Goal: Task Accomplishment & Management: Use online tool/utility

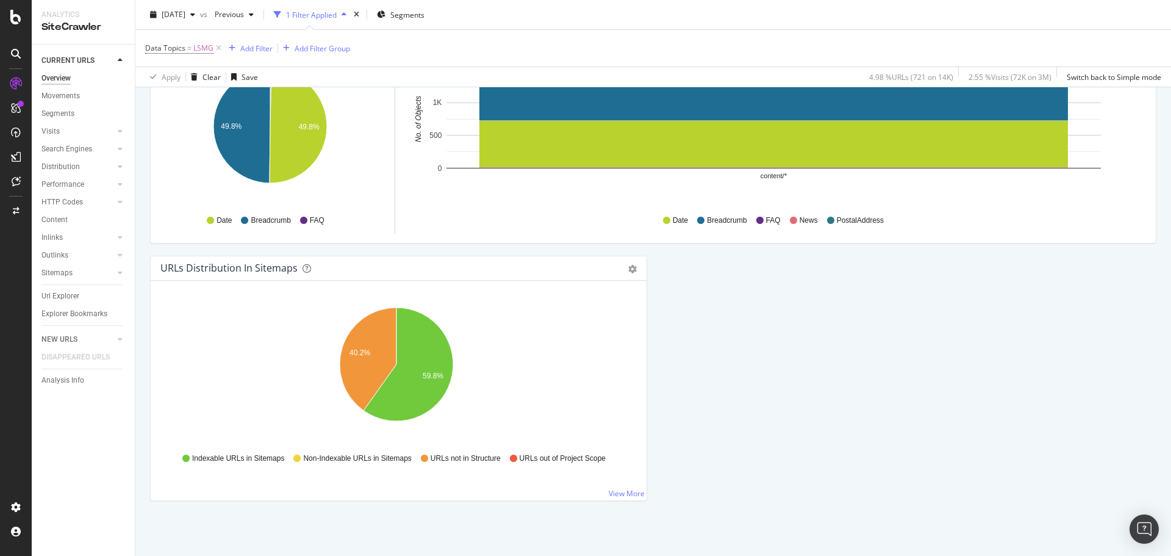
scroll to position [905, 0]
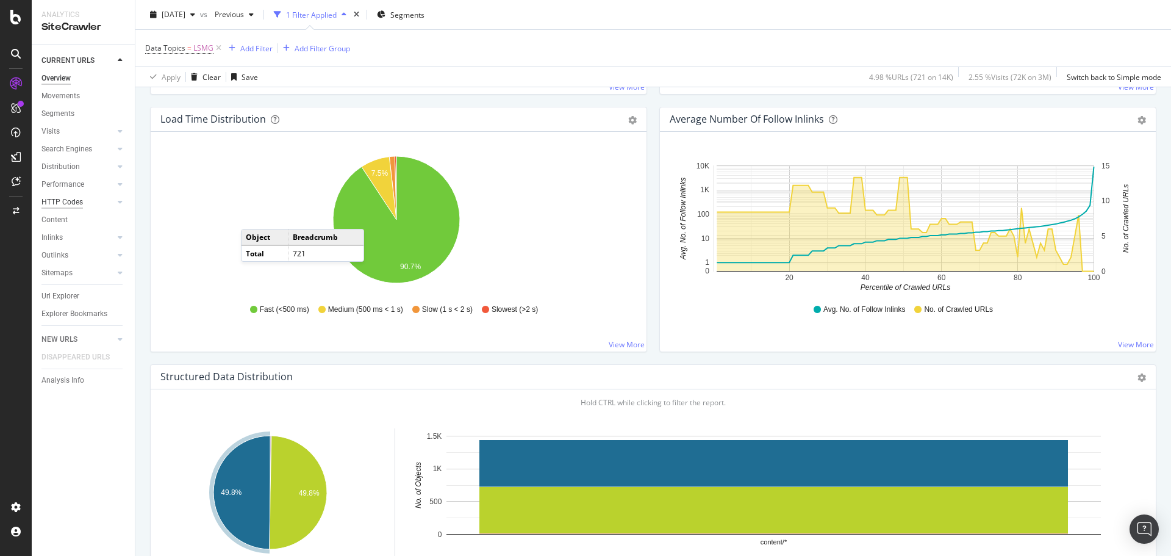
click at [72, 199] on div "HTTP Codes" at bounding box center [61, 202] width 41 height 13
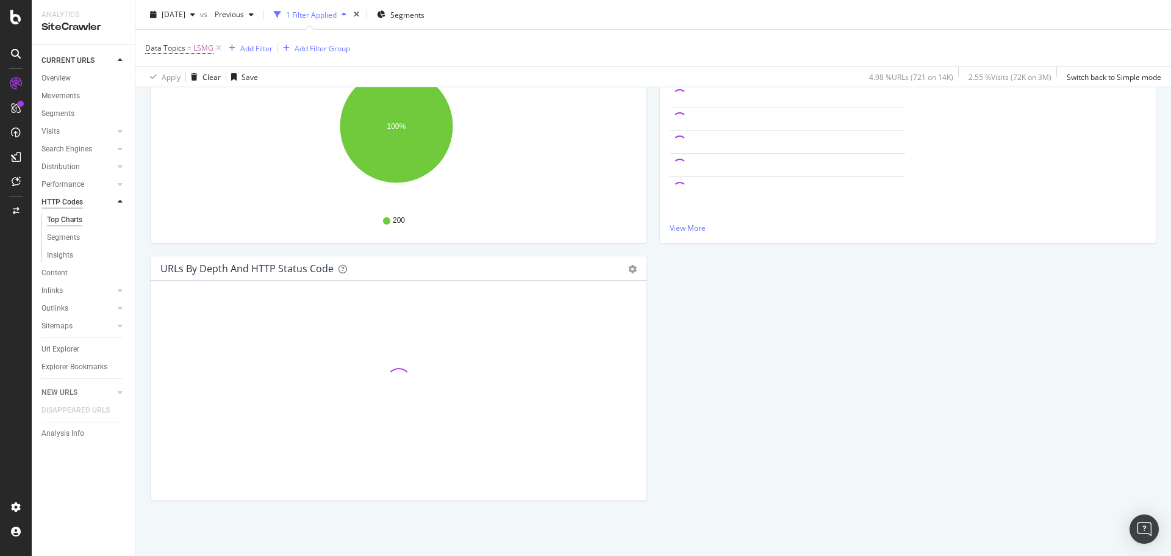
scroll to position [224, 0]
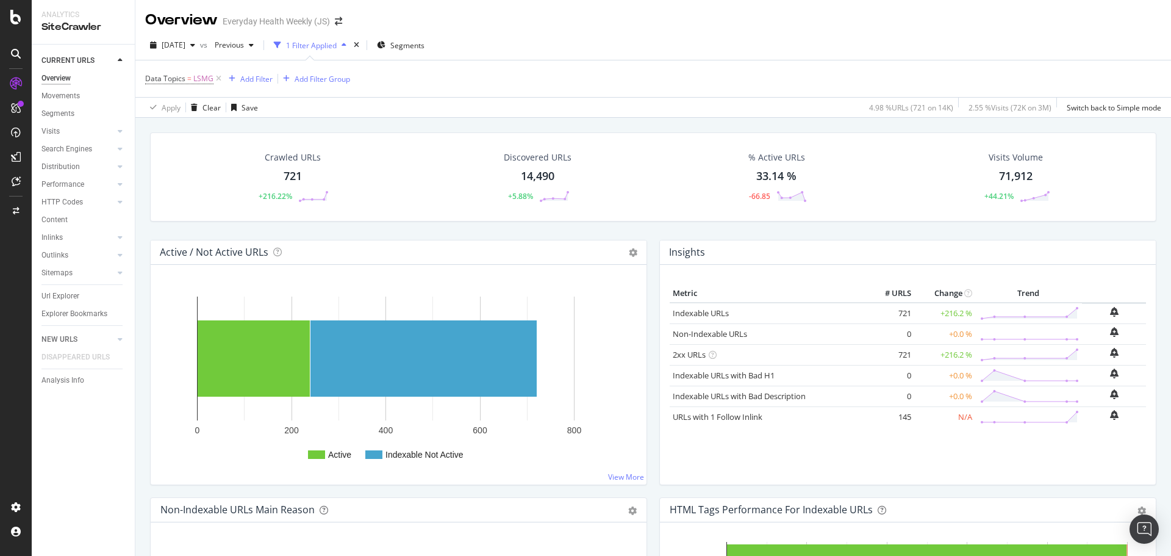
click at [59, 79] on div "Overview" at bounding box center [55, 78] width 29 height 13
click at [528, 175] on div "14,490" at bounding box center [538, 176] width 34 height 16
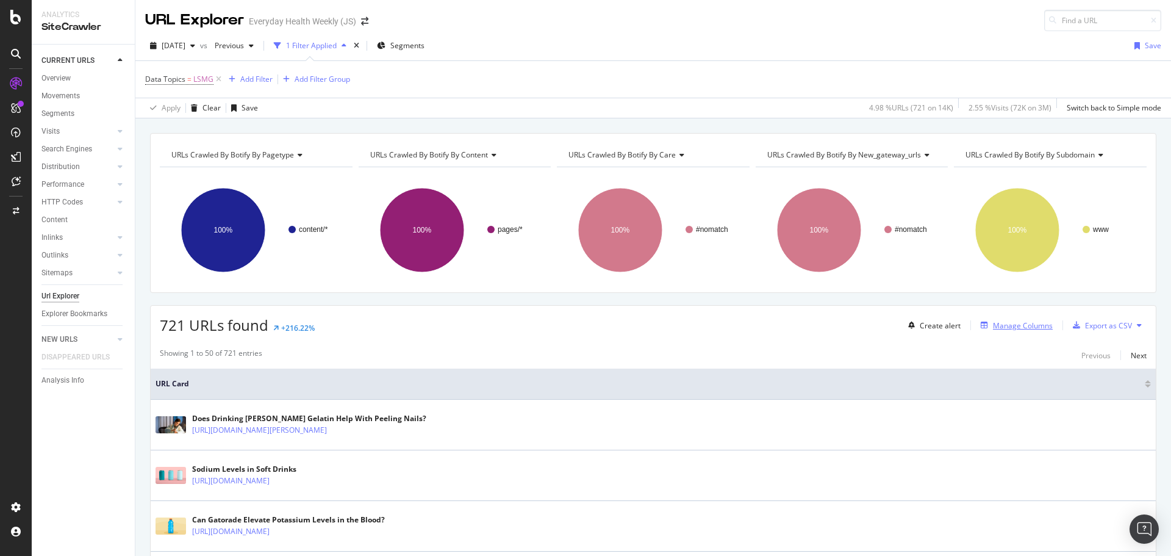
click at [1021, 327] on div "Manage Columns" at bounding box center [1023, 325] width 60 height 10
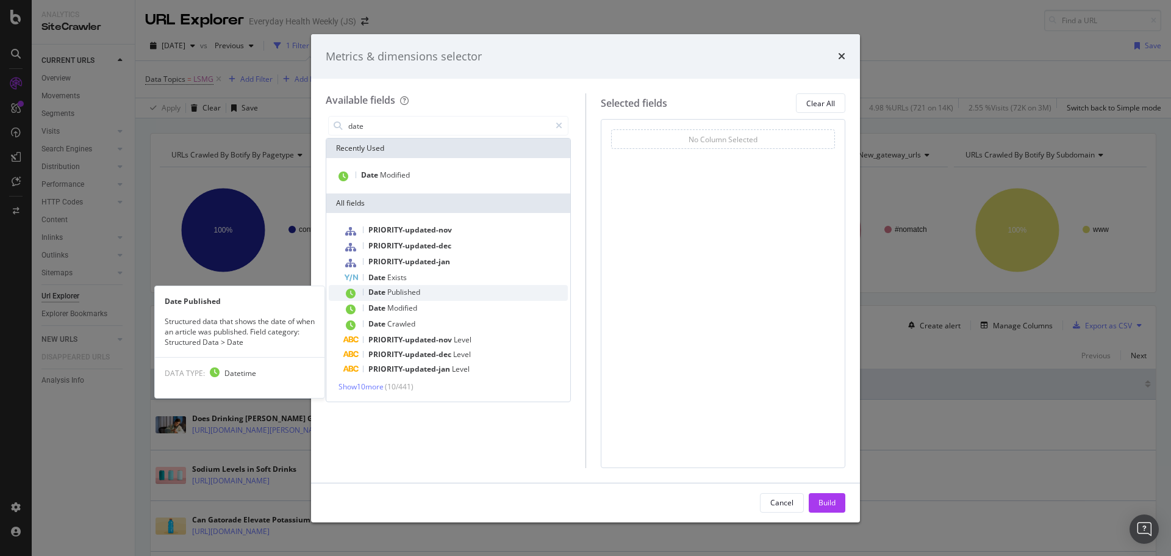
type input "date"
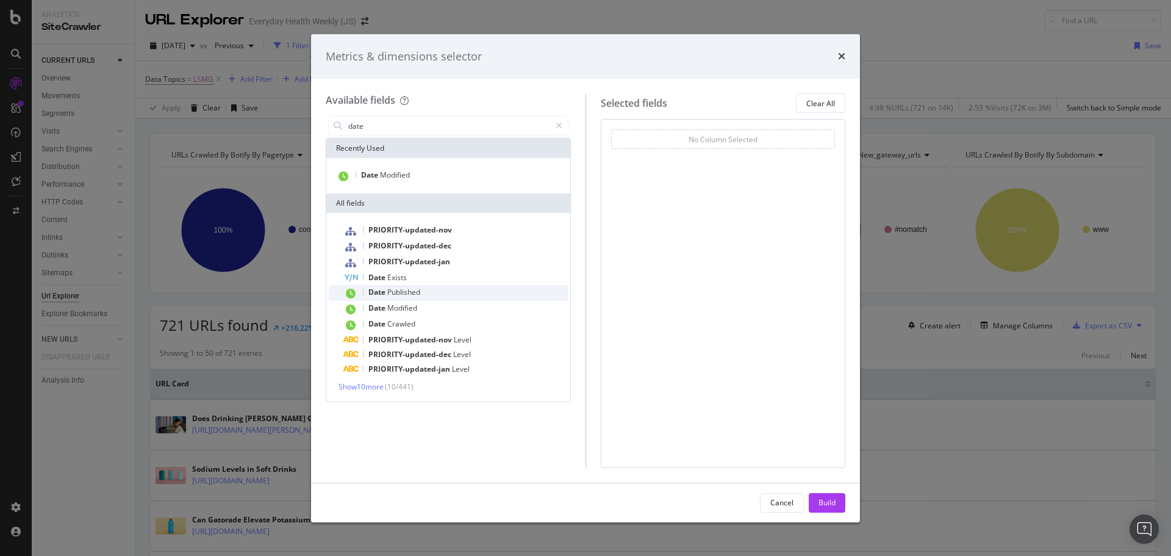
click at [425, 290] on div "Date Published" at bounding box center [455, 293] width 224 height 16
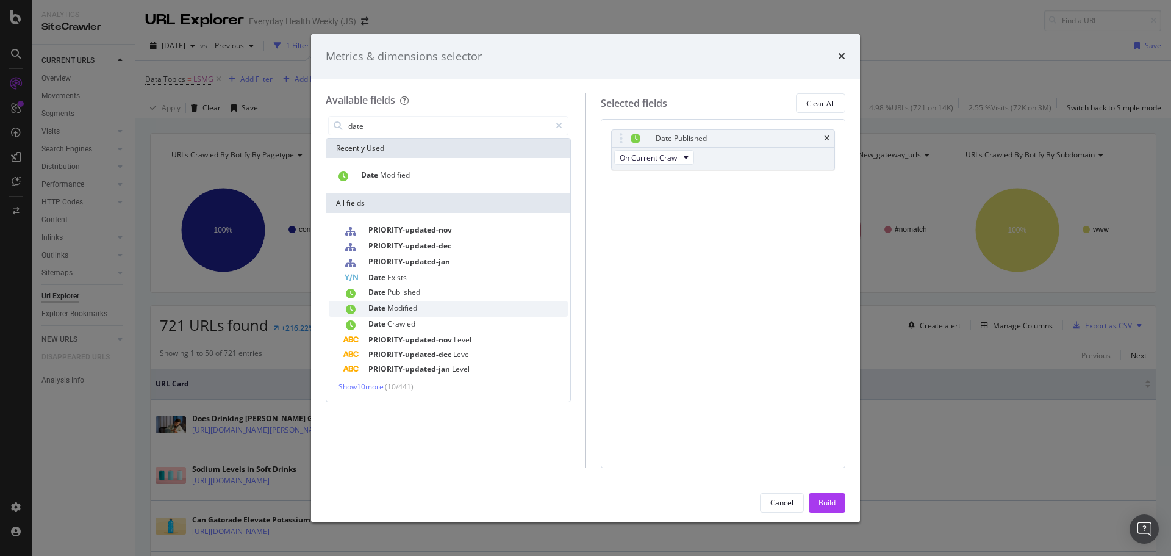
click at [417, 307] on span "Modified" at bounding box center [402, 307] width 30 height 10
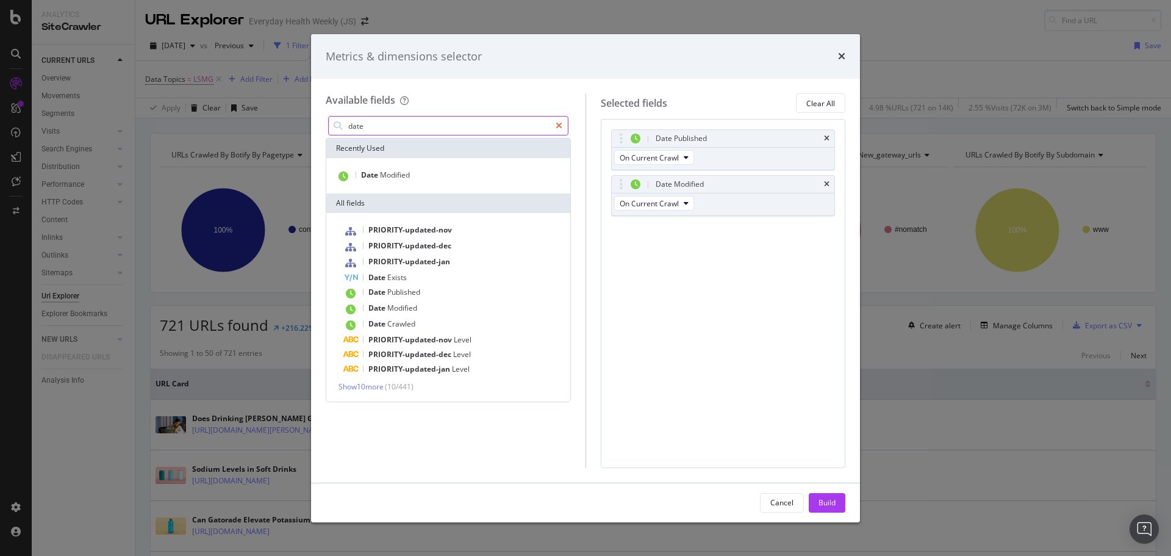
click at [558, 126] on icon "modal" at bounding box center [559, 125] width 7 height 9
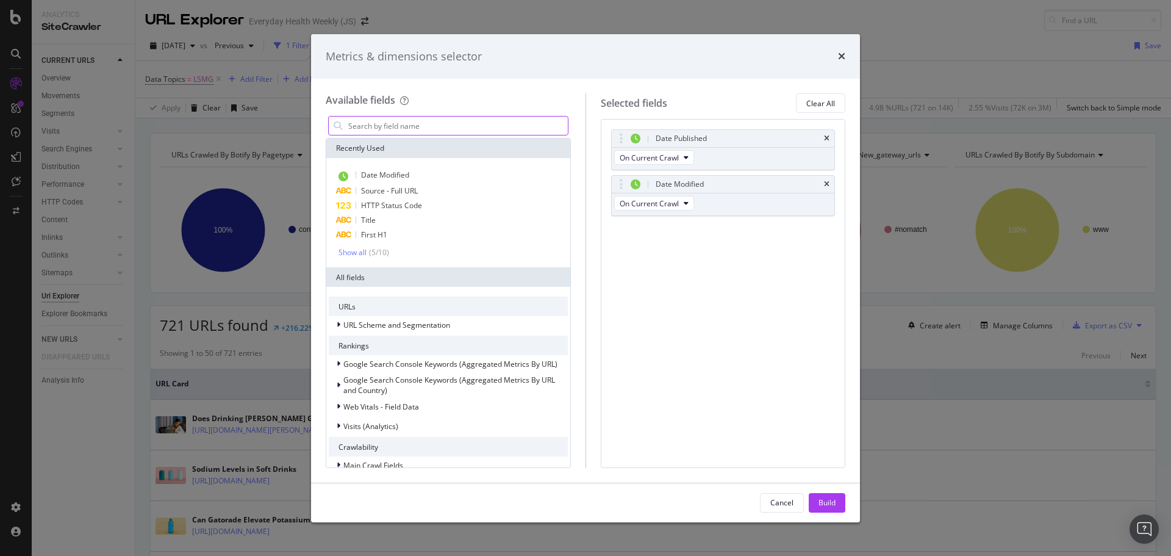
click at [494, 123] on input "modal" at bounding box center [457, 125] width 221 height 18
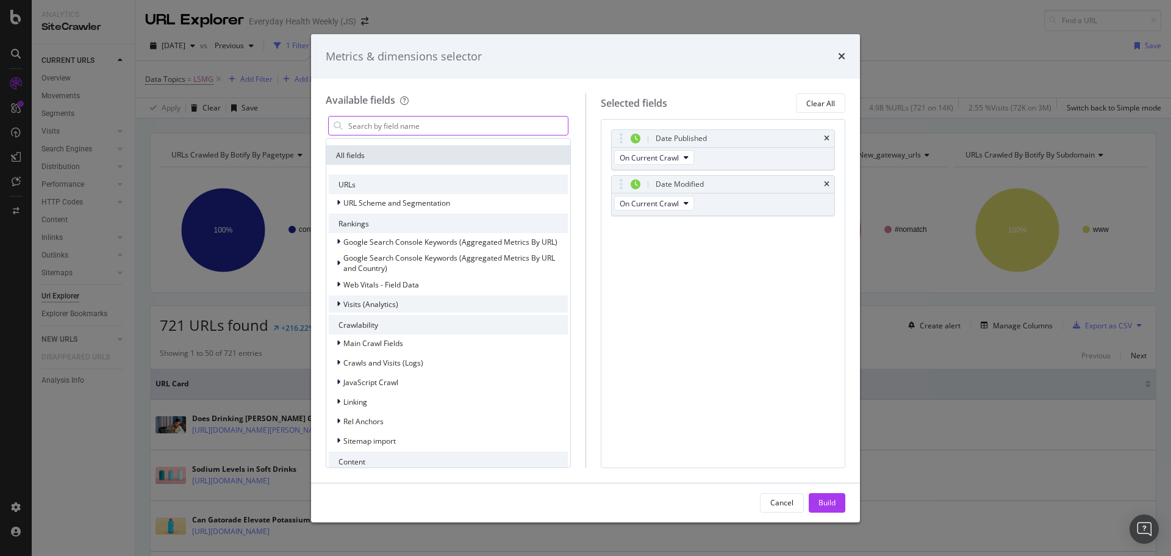
scroll to position [183, 0]
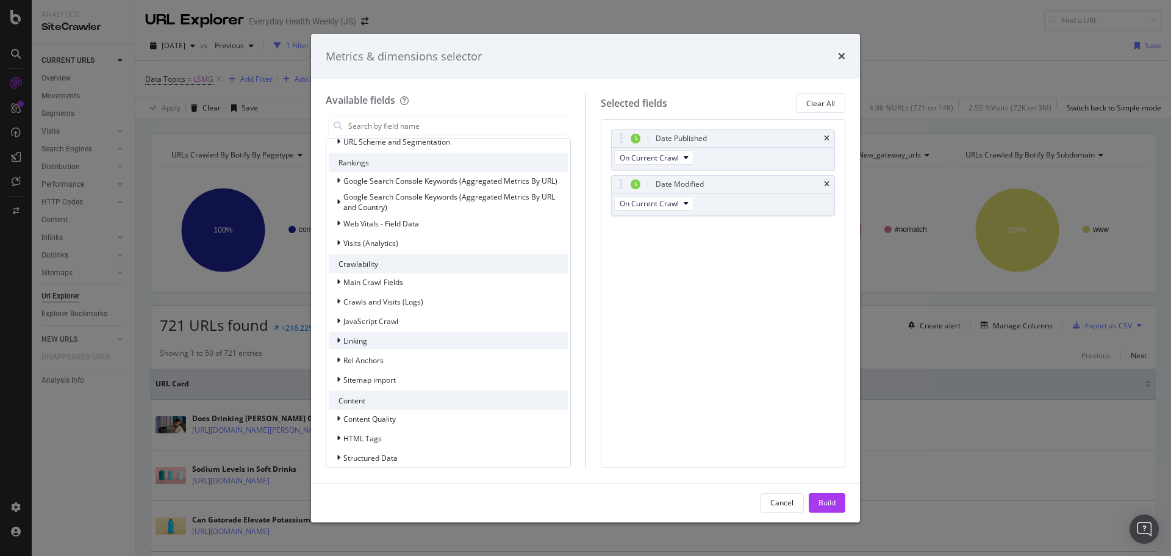
click at [446, 338] on div "Linking" at bounding box center [448, 340] width 239 height 17
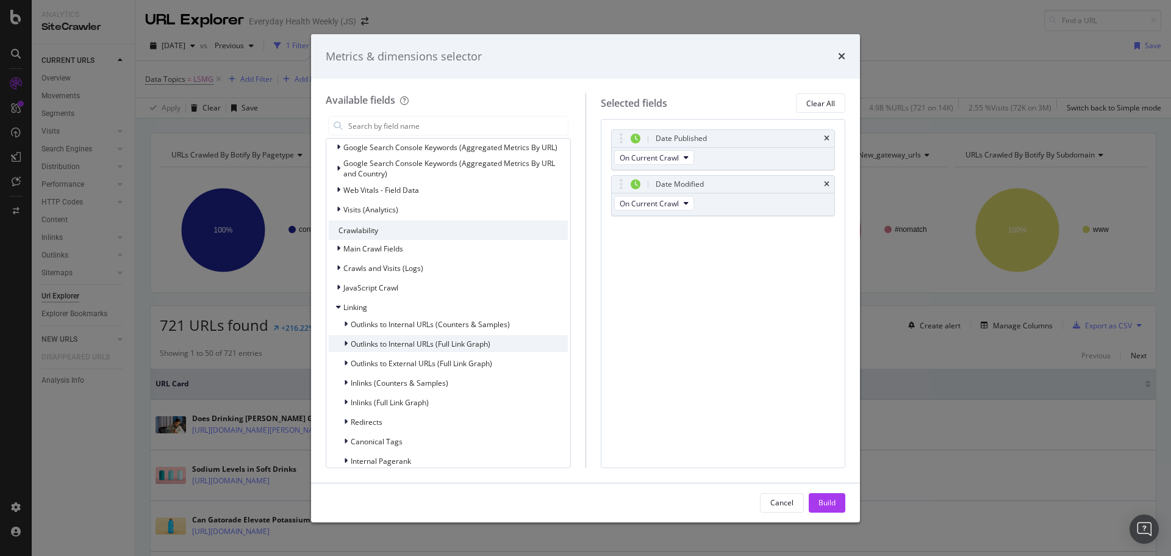
scroll to position [244, 0]
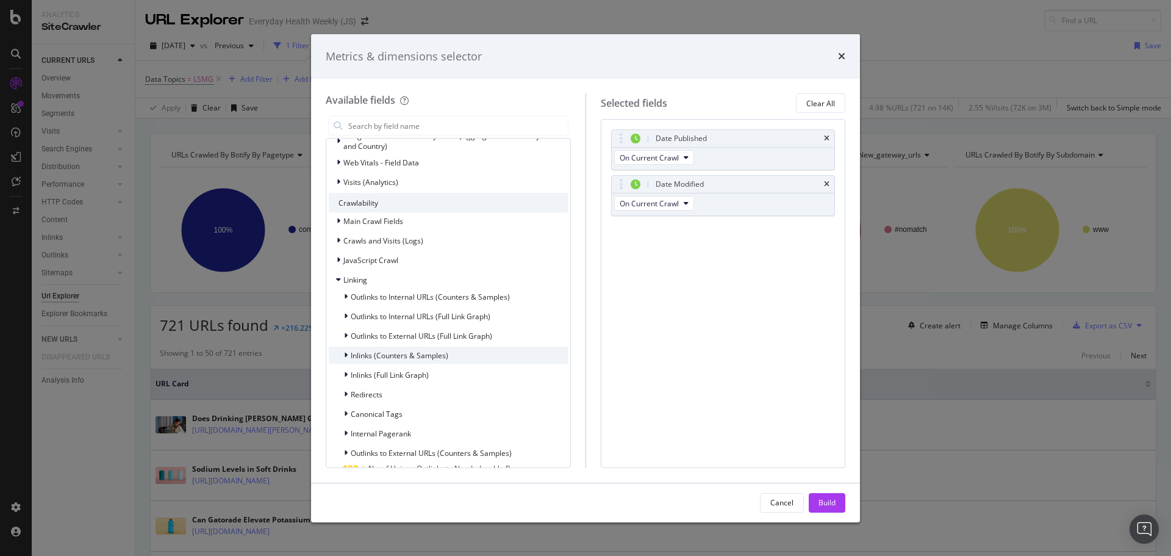
click at [449, 357] on div "Inlinks (Counters & Samples)" at bounding box center [448, 354] width 239 height 17
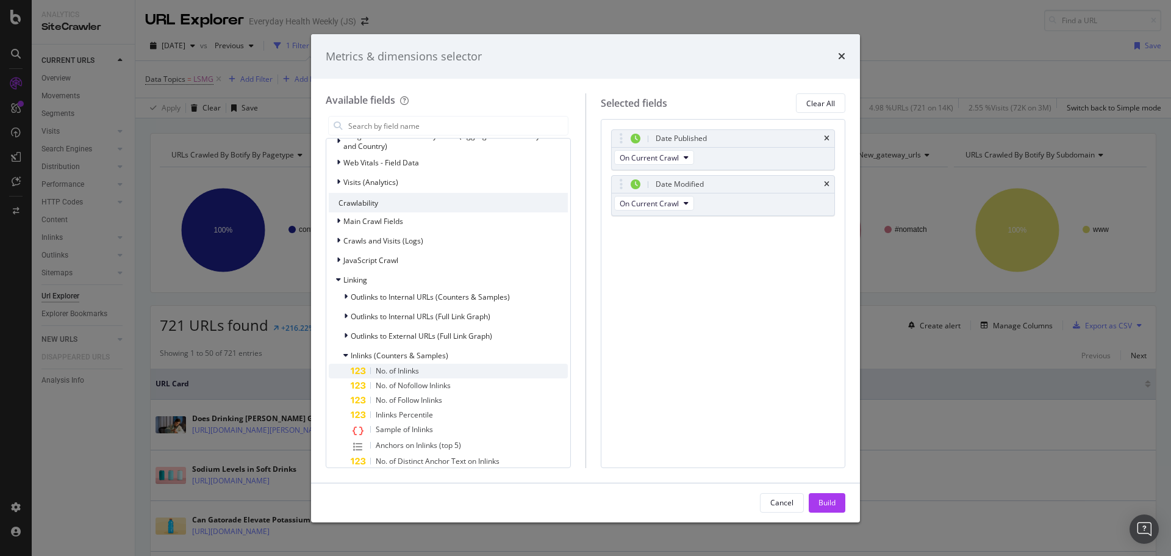
click at [432, 370] on div "No. of Inlinks" at bounding box center [459, 370] width 217 height 15
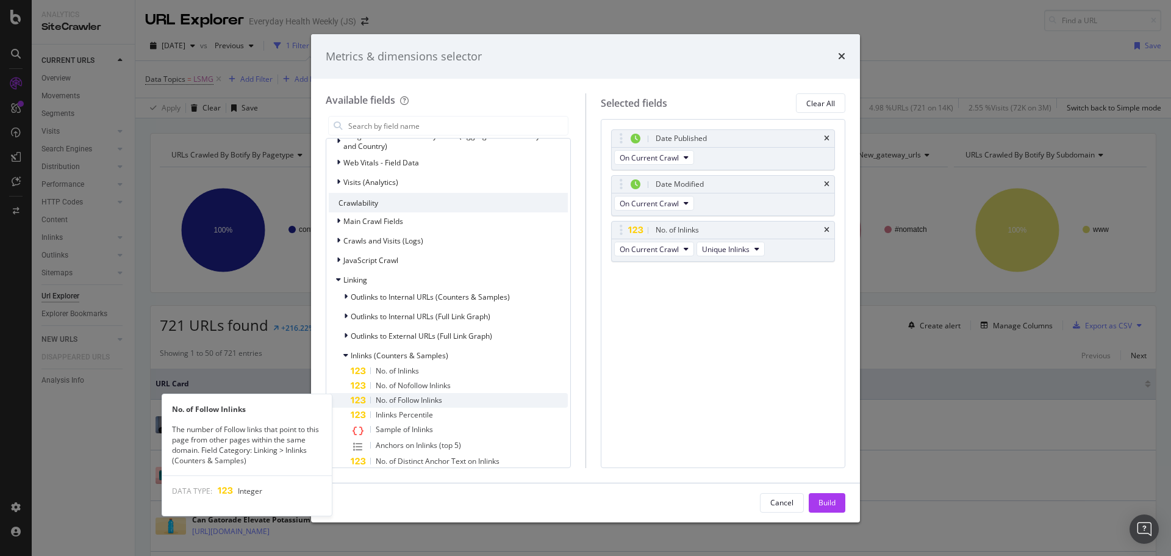
click at [431, 396] on span "No. of Follow Inlinks" at bounding box center [409, 400] width 66 height 10
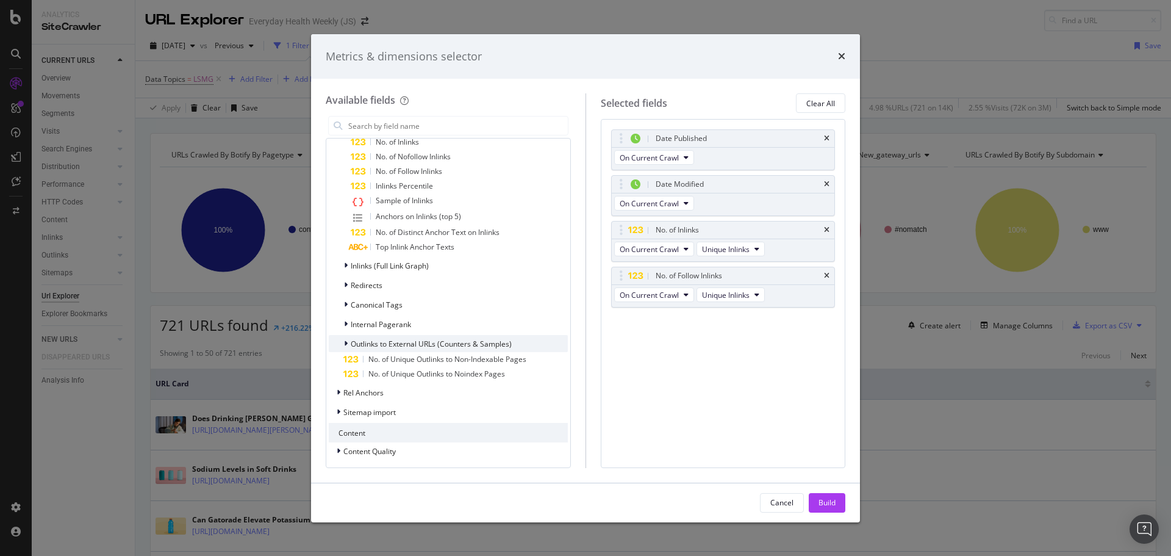
scroll to position [549, 0]
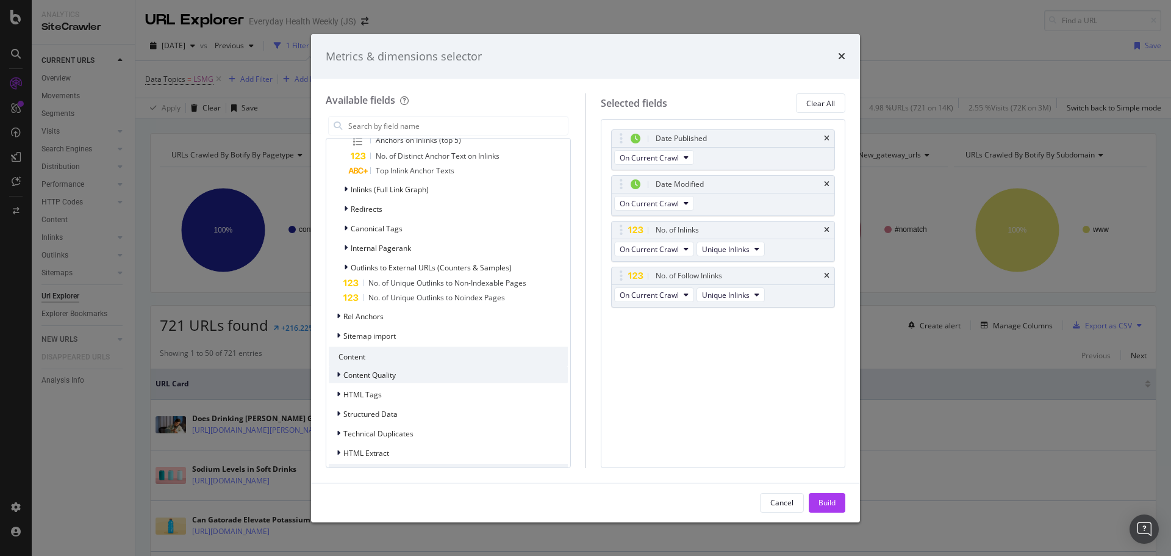
click at [401, 374] on div "Content Quality" at bounding box center [448, 374] width 239 height 17
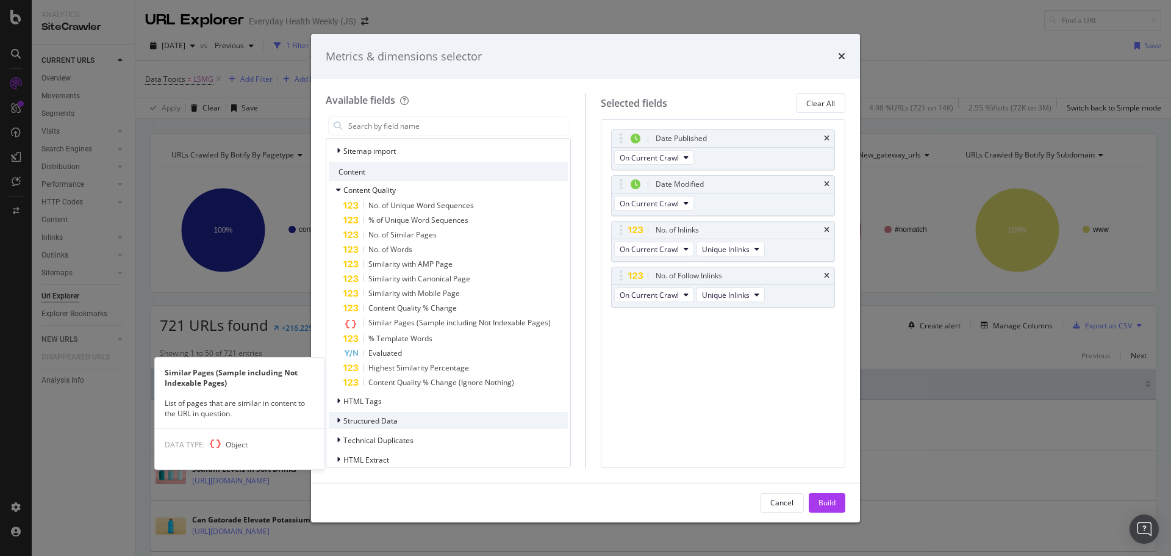
scroll to position [783, 0]
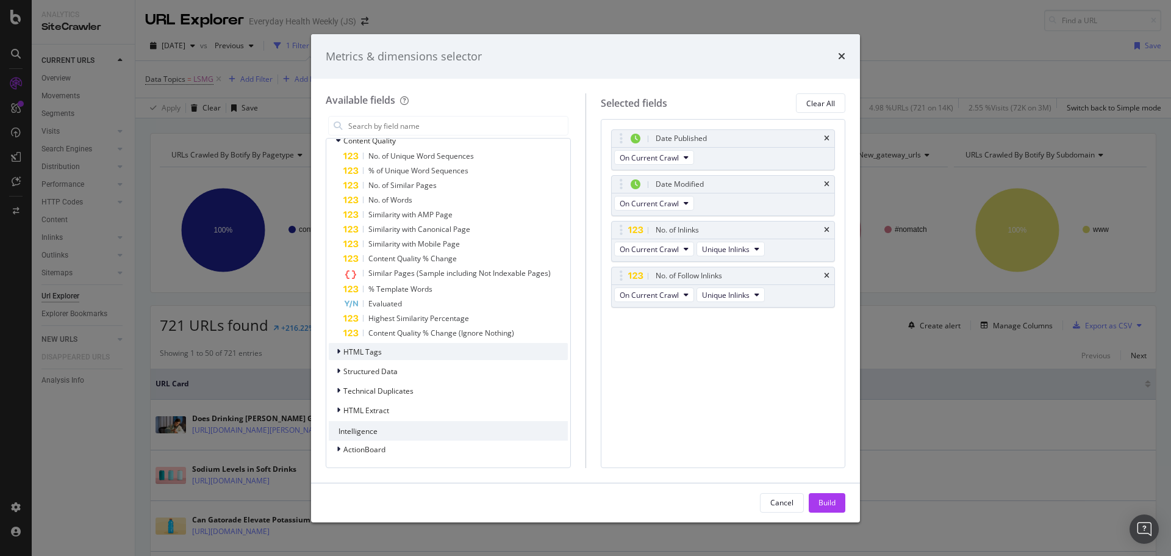
click at [376, 354] on span "HTML Tags" at bounding box center [362, 351] width 38 height 10
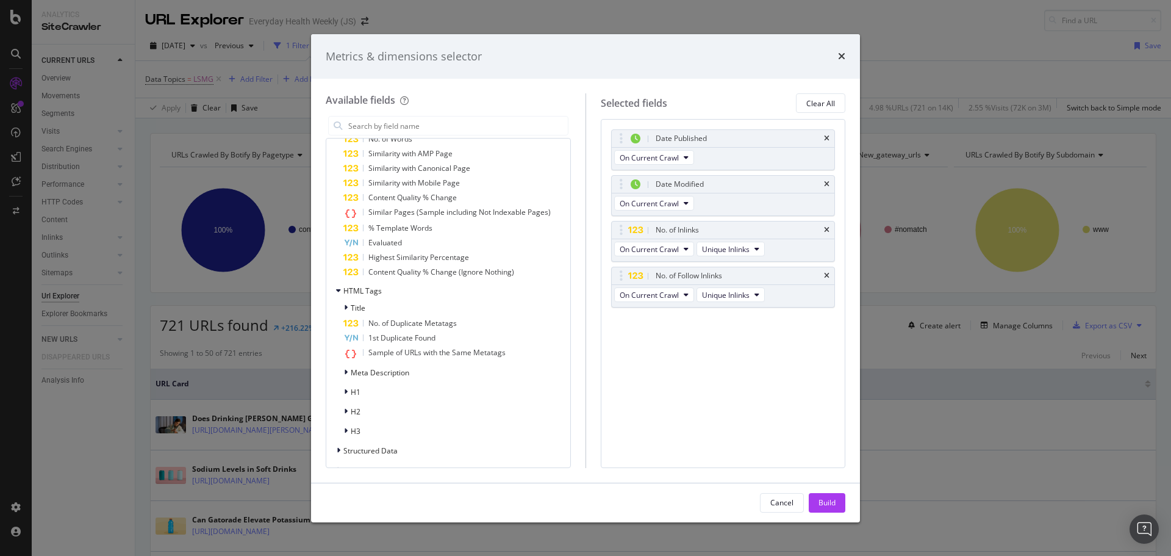
scroll to position [905, 0]
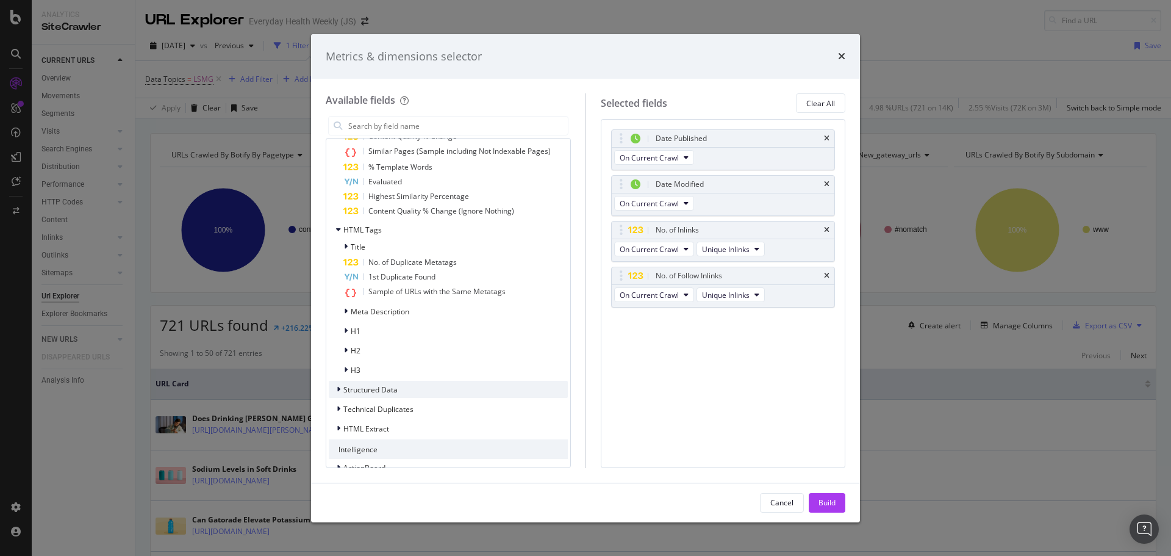
click at [383, 390] on span "Structured Data" at bounding box center [370, 389] width 54 height 10
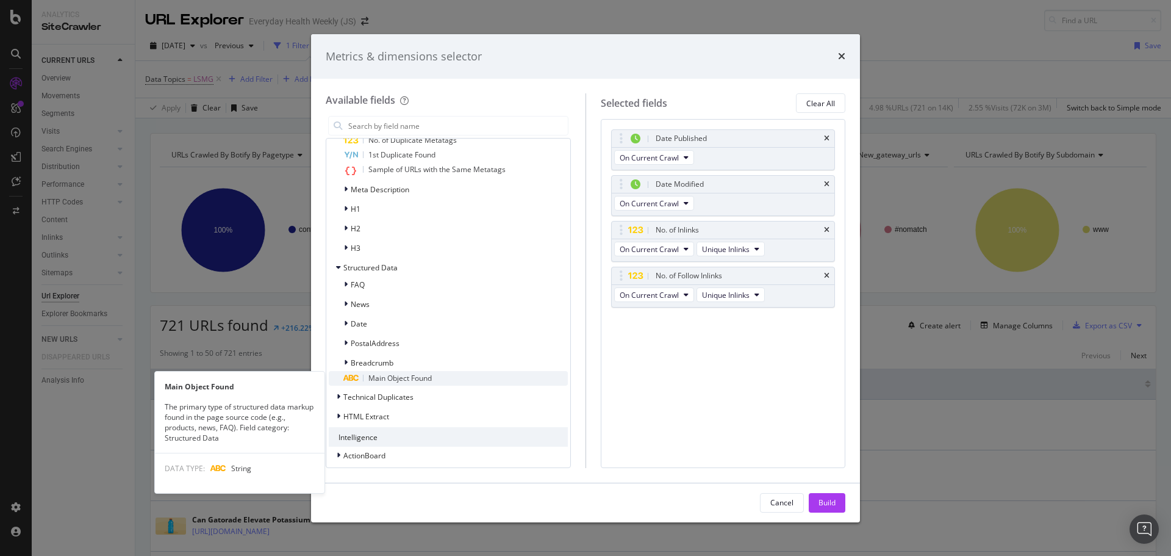
scroll to position [1033, 0]
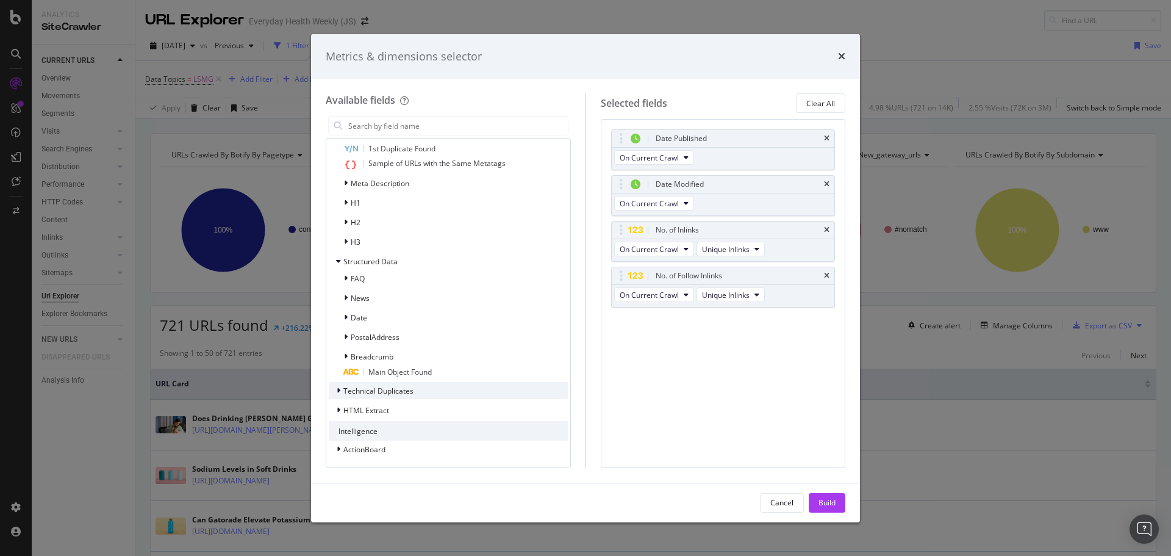
click at [419, 391] on div "Technical Duplicates" at bounding box center [448, 390] width 239 height 17
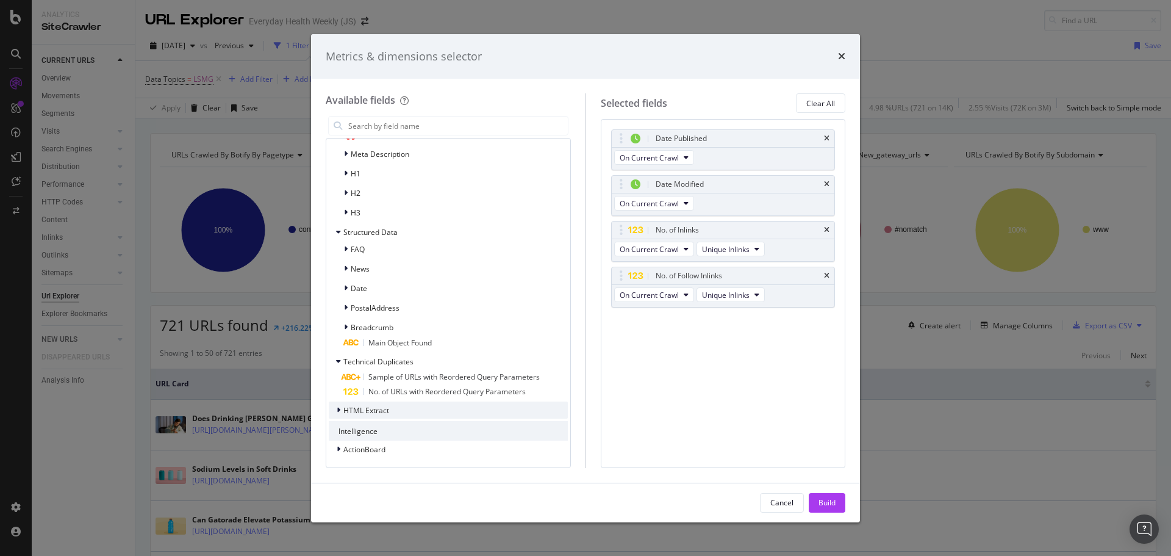
drag, startPoint x: 407, startPoint y: 410, endPoint x: 420, endPoint y: 392, distance: 22.7
click at [408, 410] on div "HTML Extract" at bounding box center [448, 409] width 239 height 17
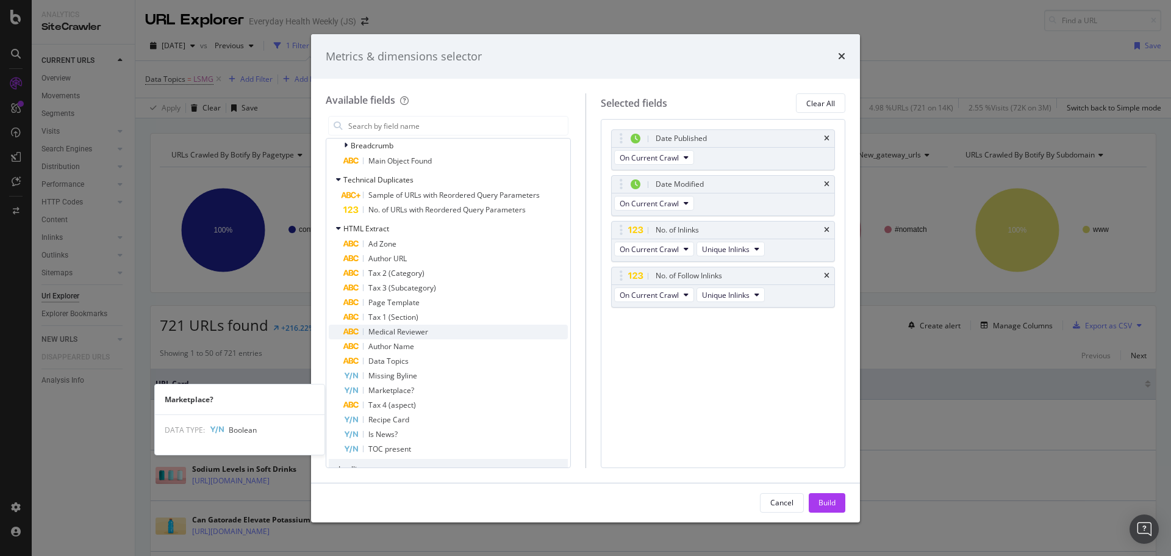
scroll to position [1282, 0]
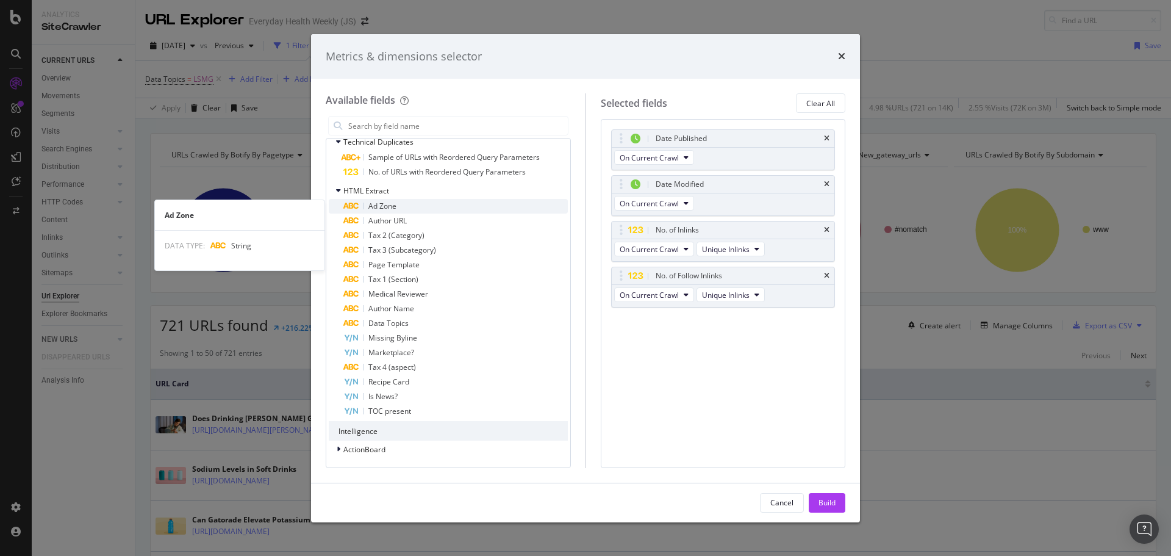
click at [393, 206] on span "Ad Zone" at bounding box center [382, 206] width 28 height 10
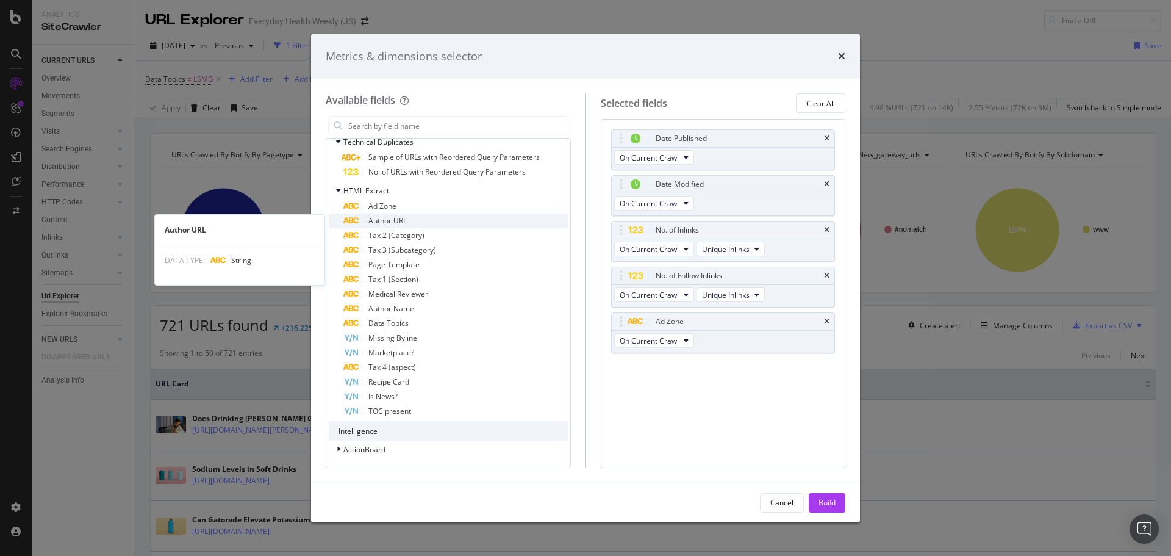
click at [395, 221] on span "Author URL" at bounding box center [387, 220] width 38 height 10
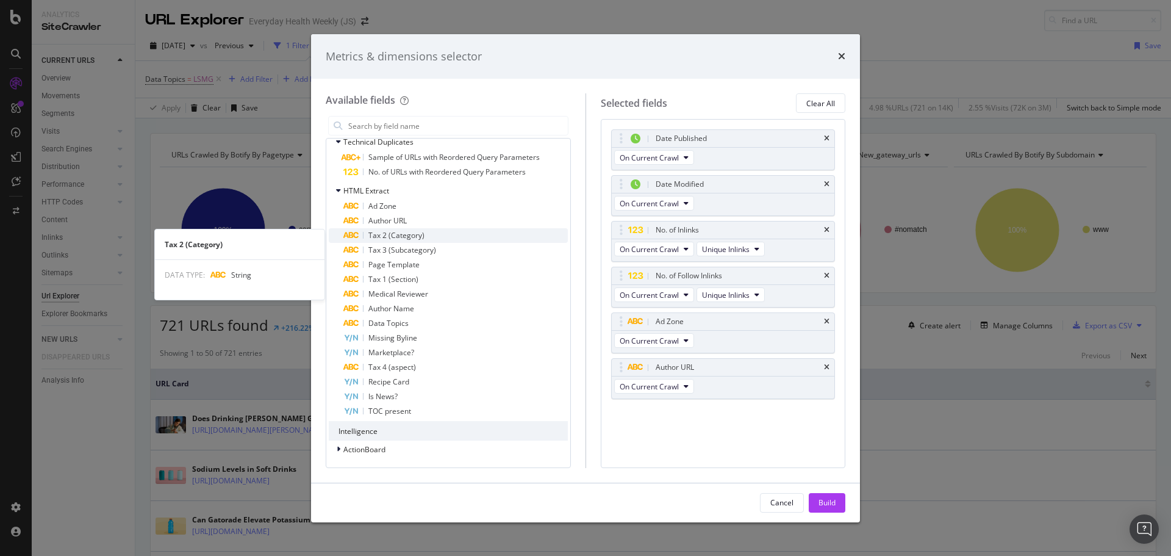
click at [393, 230] on div "Tax 2 (Category)" at bounding box center [455, 235] width 224 height 15
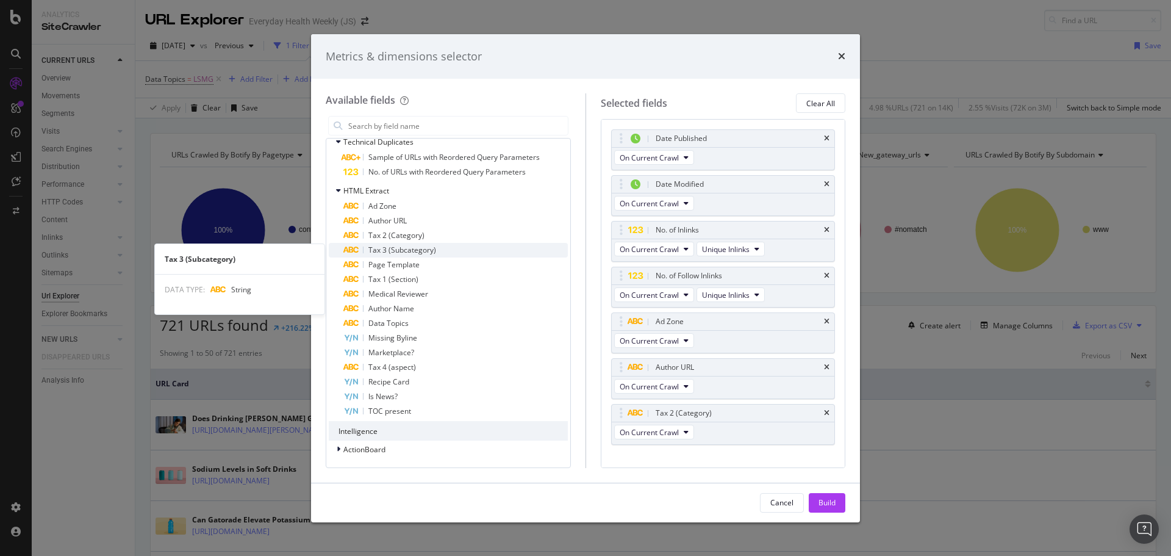
click at [392, 247] on span "Tax 3 (Subcategory)" at bounding box center [402, 250] width 68 height 10
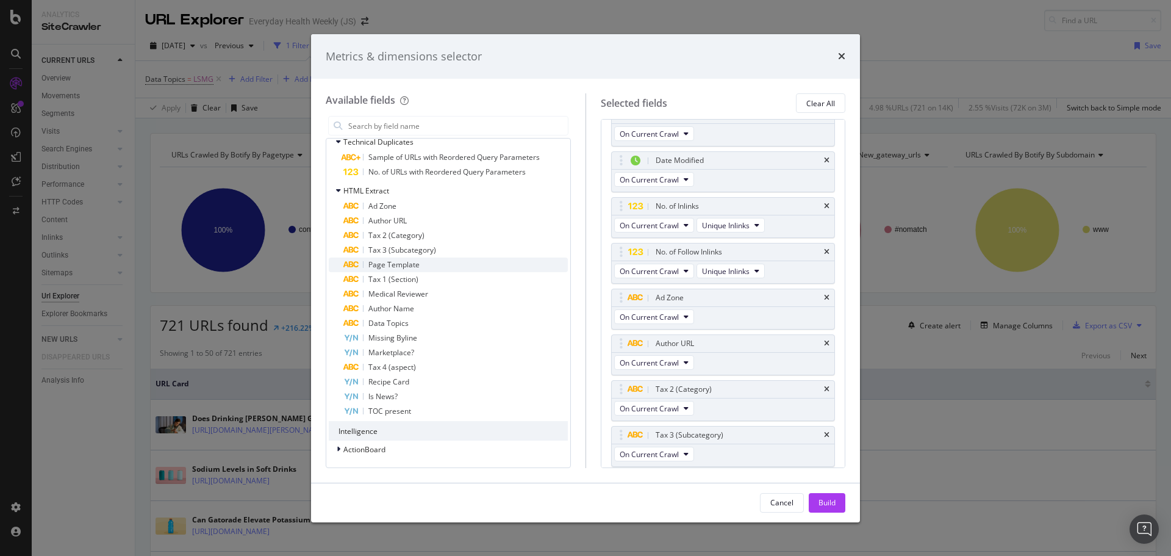
click at [394, 260] on span "Page Template" at bounding box center [393, 264] width 51 height 10
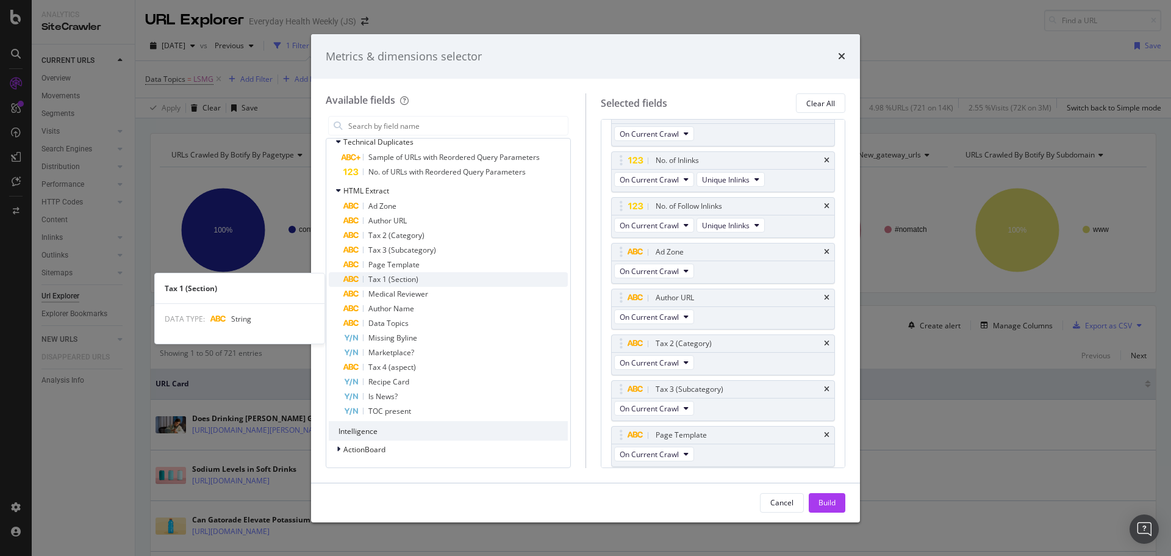
click at [398, 277] on span "Tax 1 (Section)" at bounding box center [393, 279] width 50 height 10
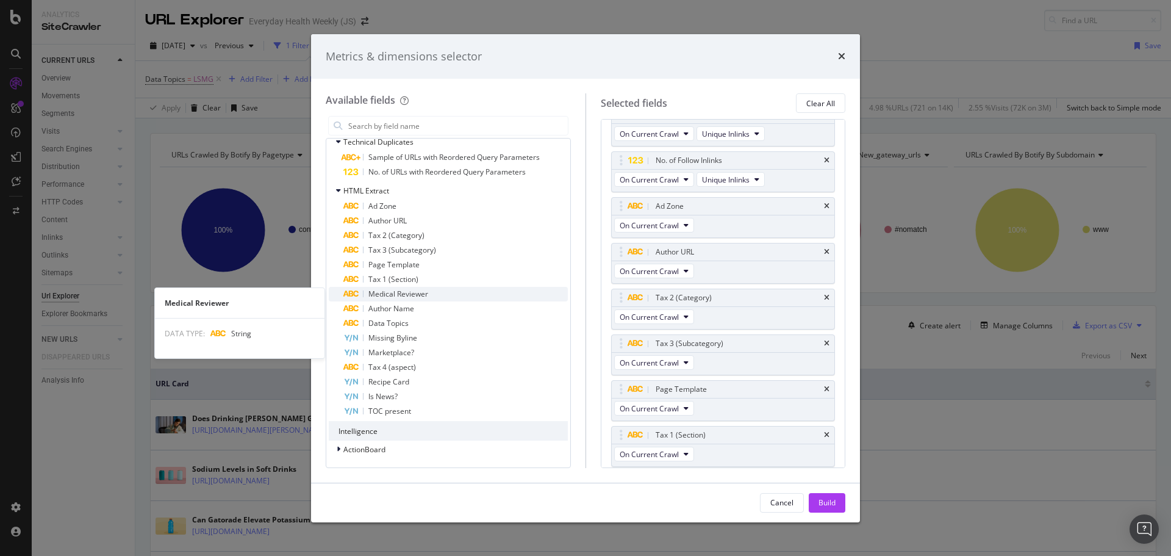
click at [401, 291] on span "Medical Reviewer" at bounding box center [398, 293] width 60 height 10
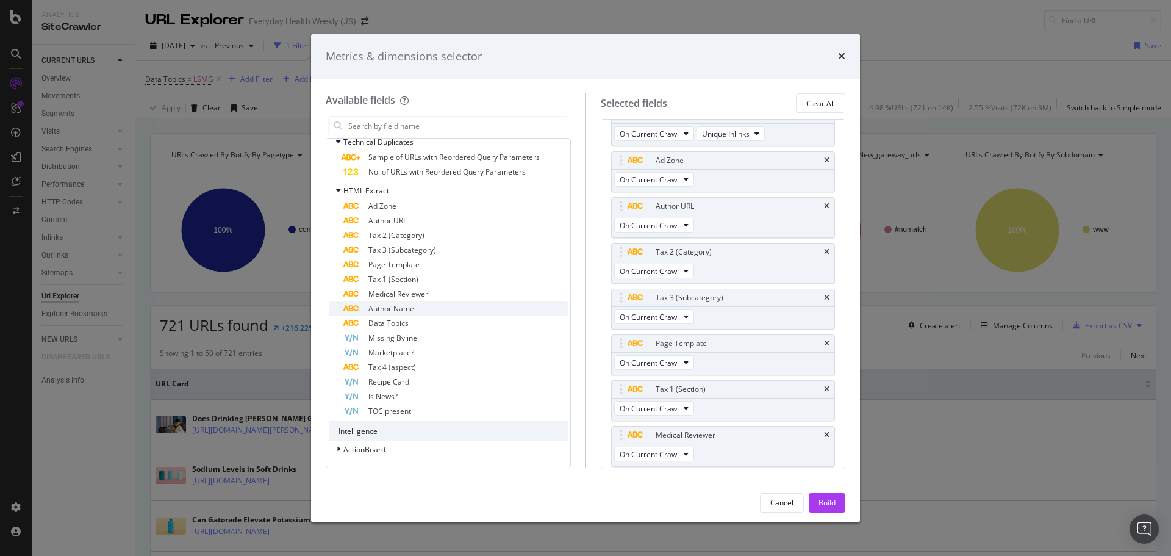
click at [397, 306] on span "Author Name" at bounding box center [391, 308] width 46 height 10
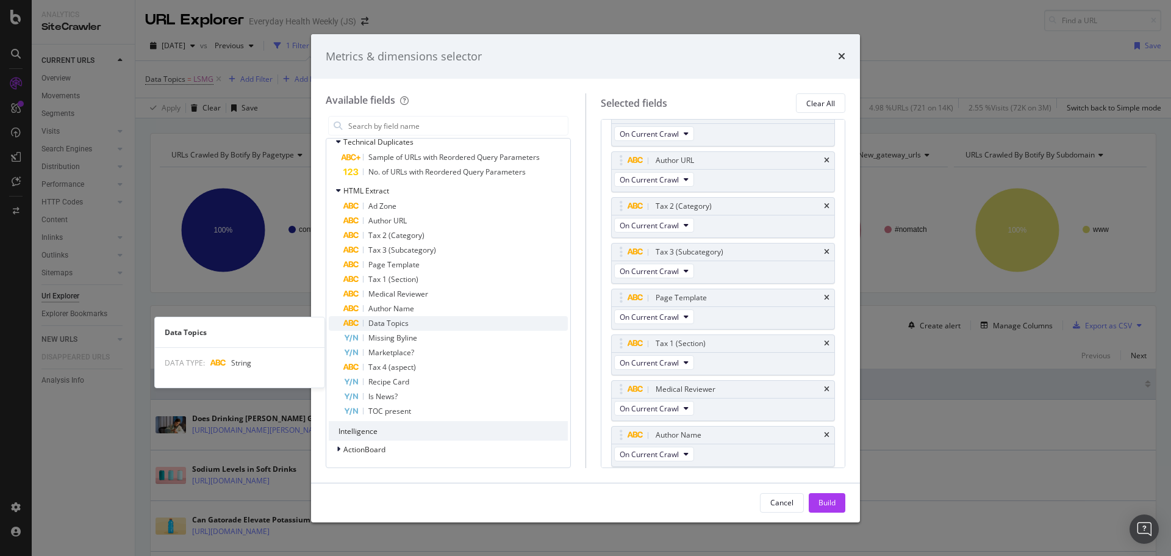
click at [393, 321] on span "Data Topics" at bounding box center [388, 323] width 40 height 10
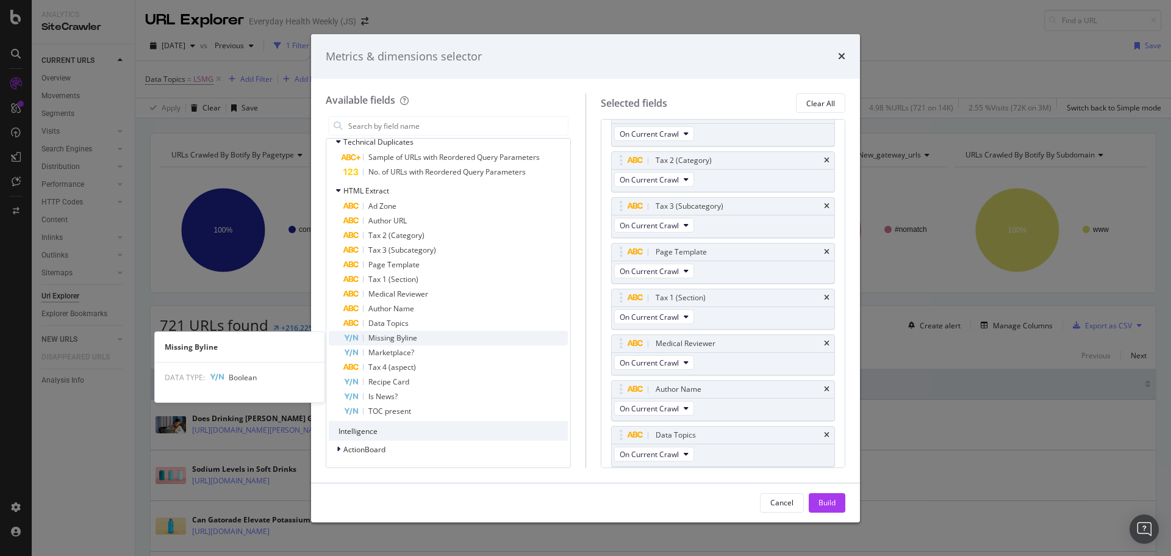
click at [395, 337] on span "Missing Byline" at bounding box center [392, 337] width 49 height 10
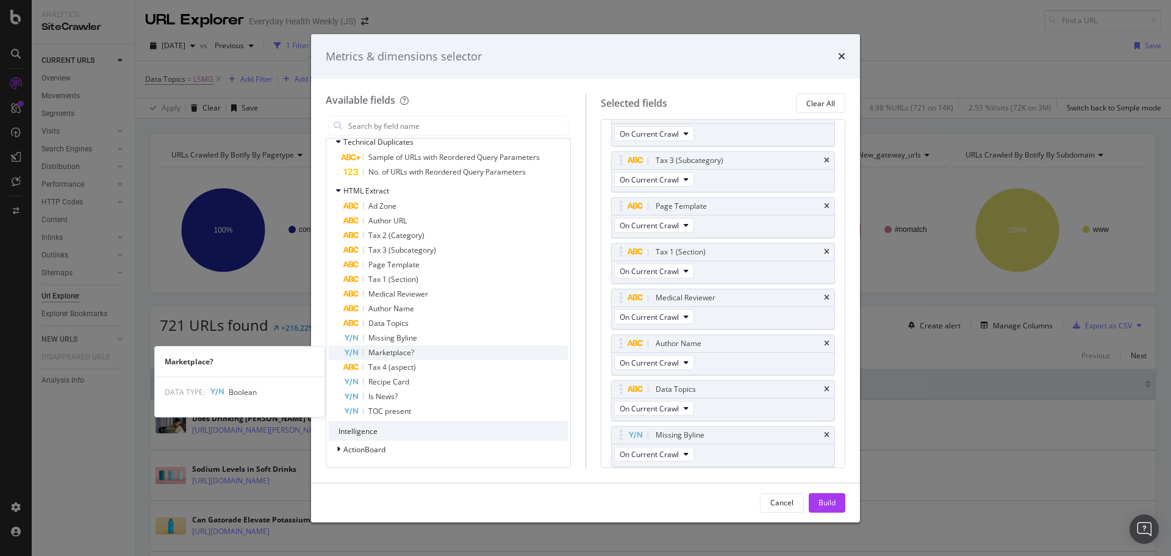
click at [392, 355] on span "Marketplace?" at bounding box center [391, 352] width 46 height 10
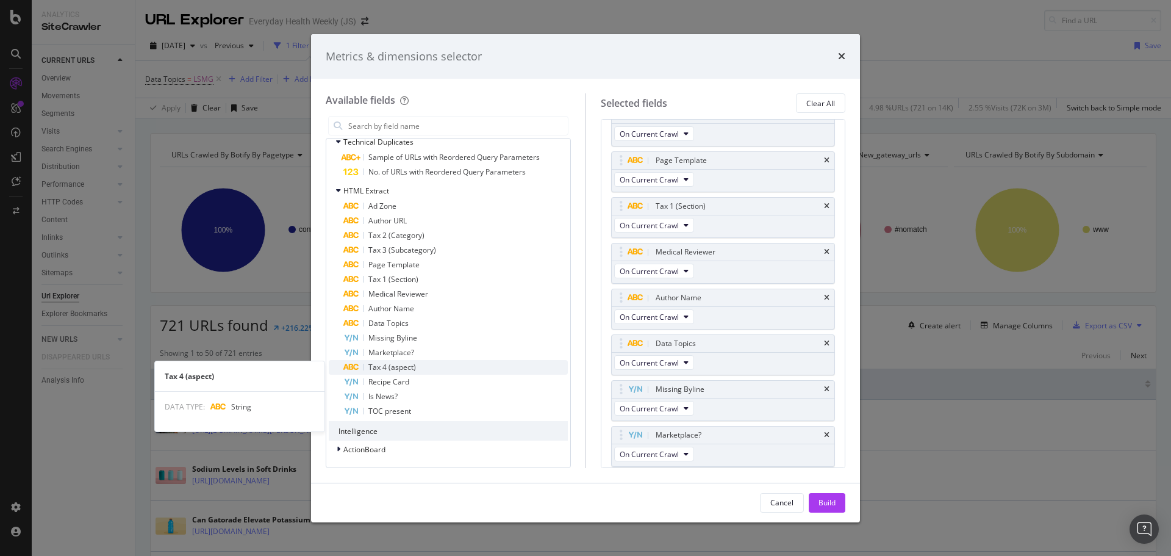
click at [384, 369] on span "Tax 4 (aspect)" at bounding box center [392, 367] width 48 height 10
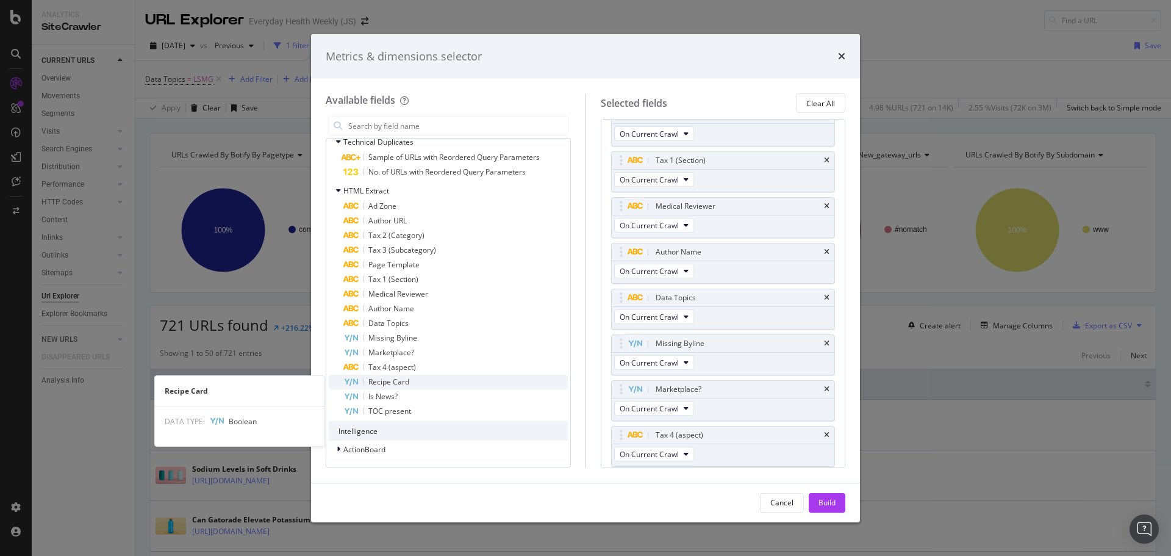
click at [384, 380] on span "Recipe Card" at bounding box center [388, 381] width 41 height 10
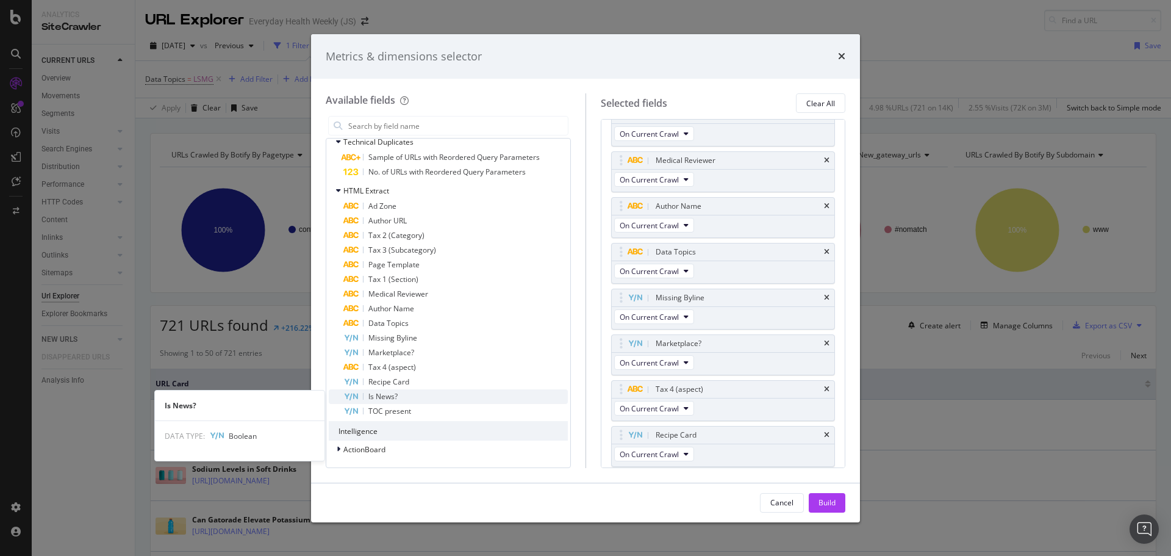
click at [378, 396] on span "Is News?" at bounding box center [382, 396] width 29 height 10
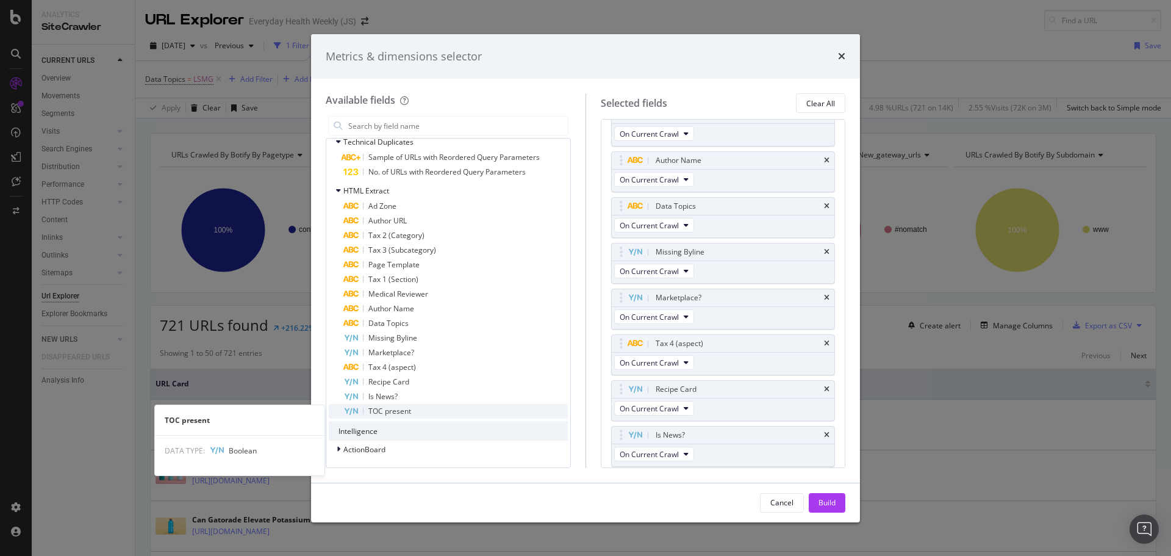
click at [378, 418] on div "TOC present" at bounding box center [455, 411] width 224 height 15
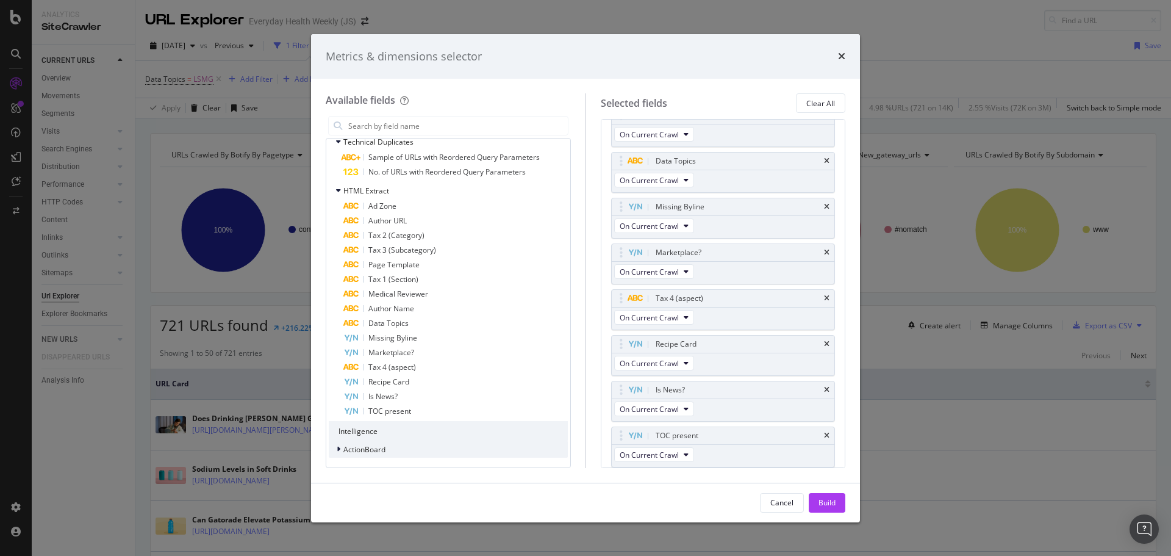
scroll to position [527, 0]
drag, startPoint x: 381, startPoint y: 452, endPoint x: 396, endPoint y: 436, distance: 21.6
click at [381, 451] on span "ActionBoard" at bounding box center [364, 449] width 42 height 10
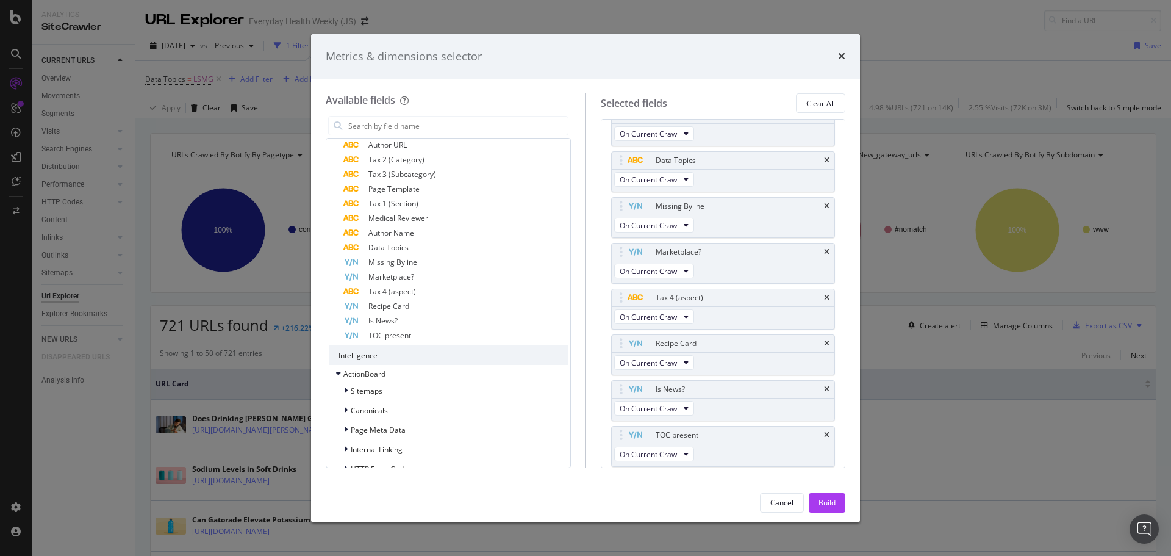
scroll to position [1499, 0]
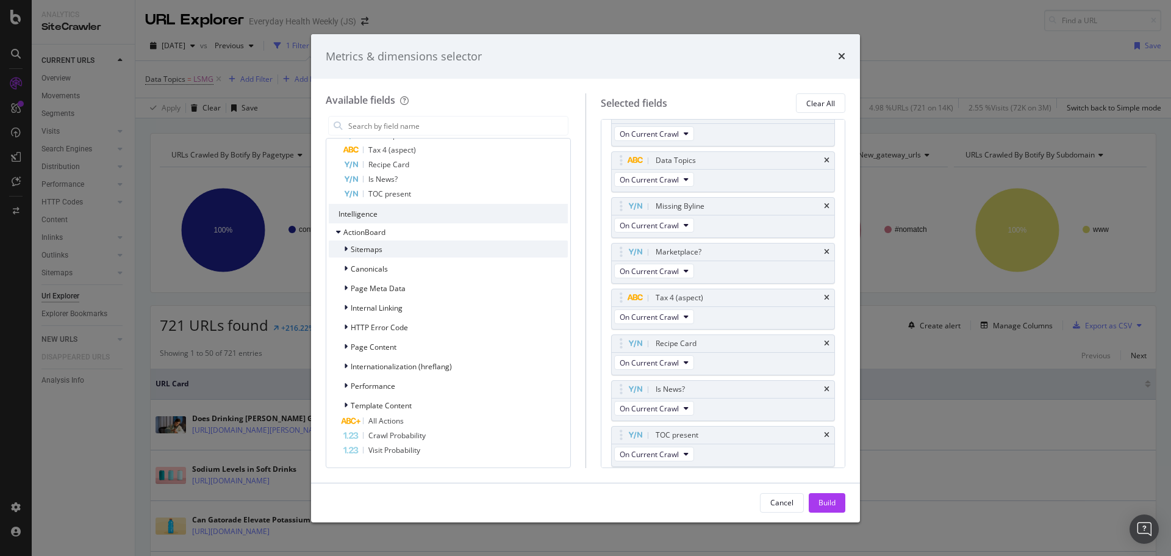
click at [371, 252] on span "Sitemaps" at bounding box center [367, 249] width 32 height 10
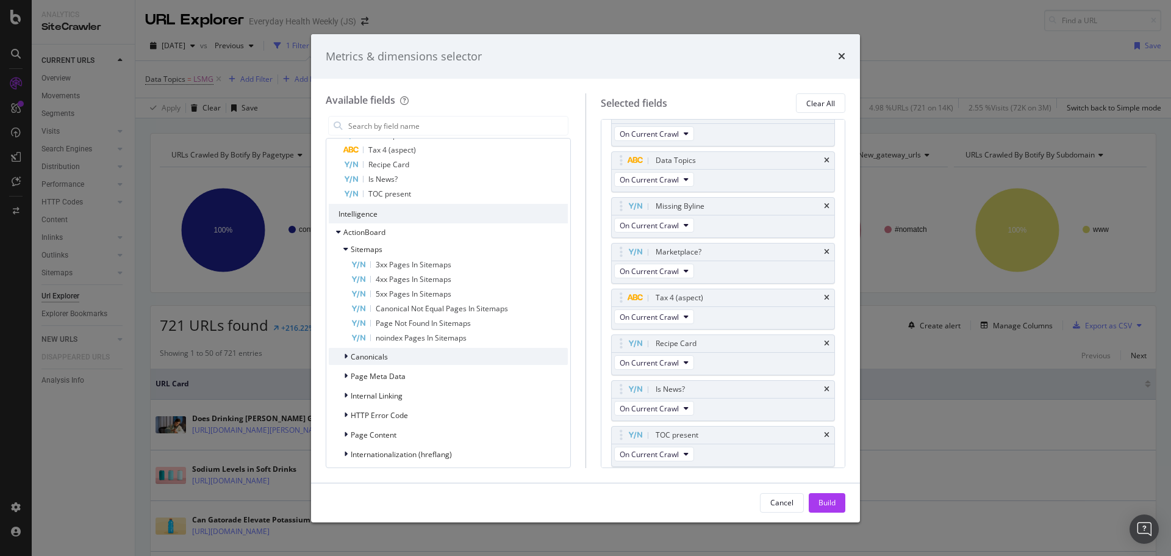
click at [358, 357] on span "Canonicals" at bounding box center [369, 356] width 37 height 10
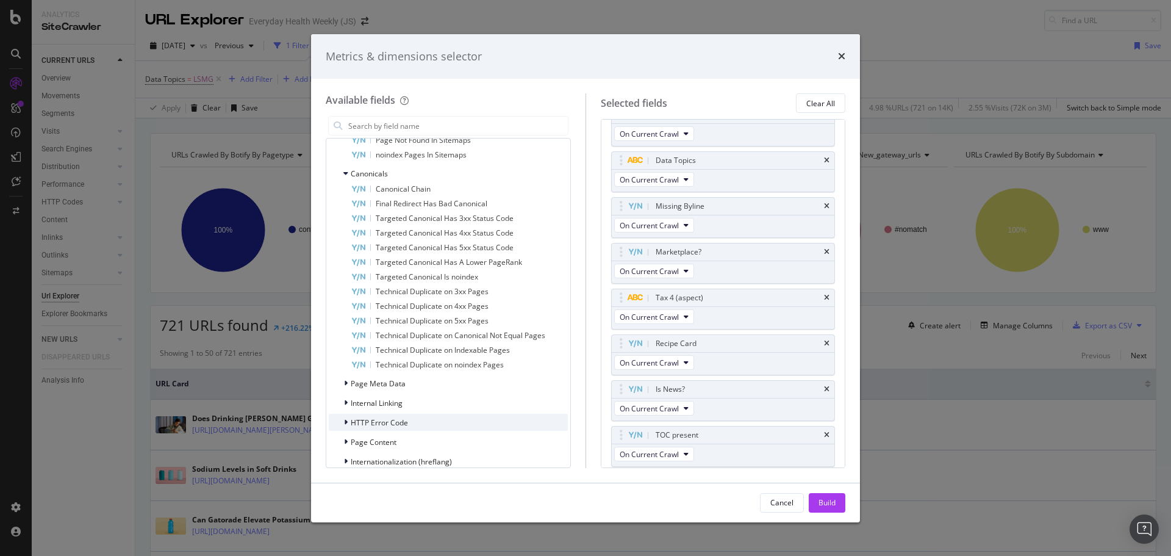
scroll to position [1777, 0]
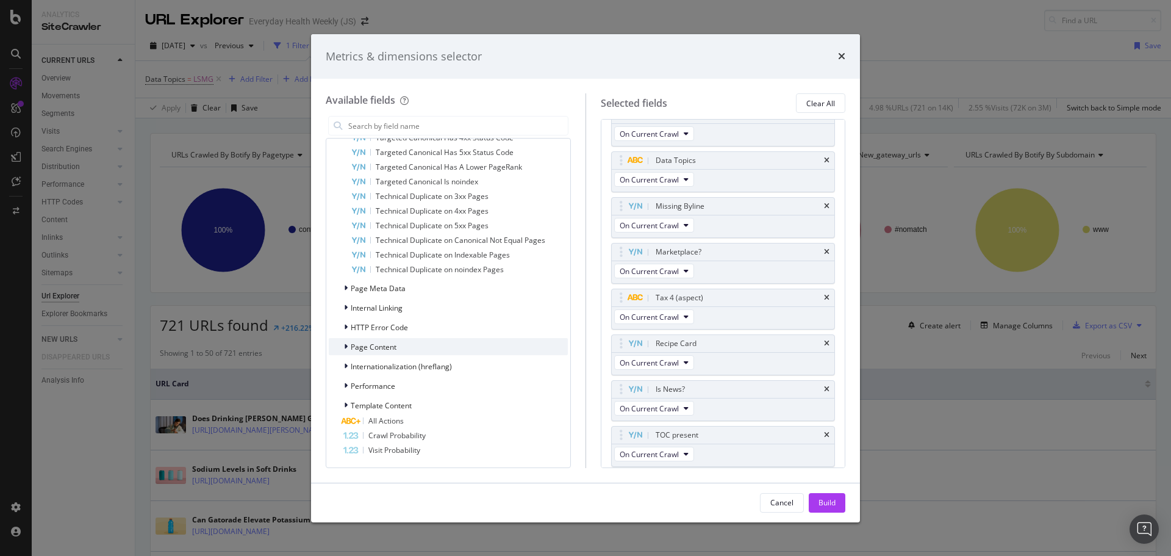
click at [404, 350] on div "Page Content" at bounding box center [448, 346] width 239 height 17
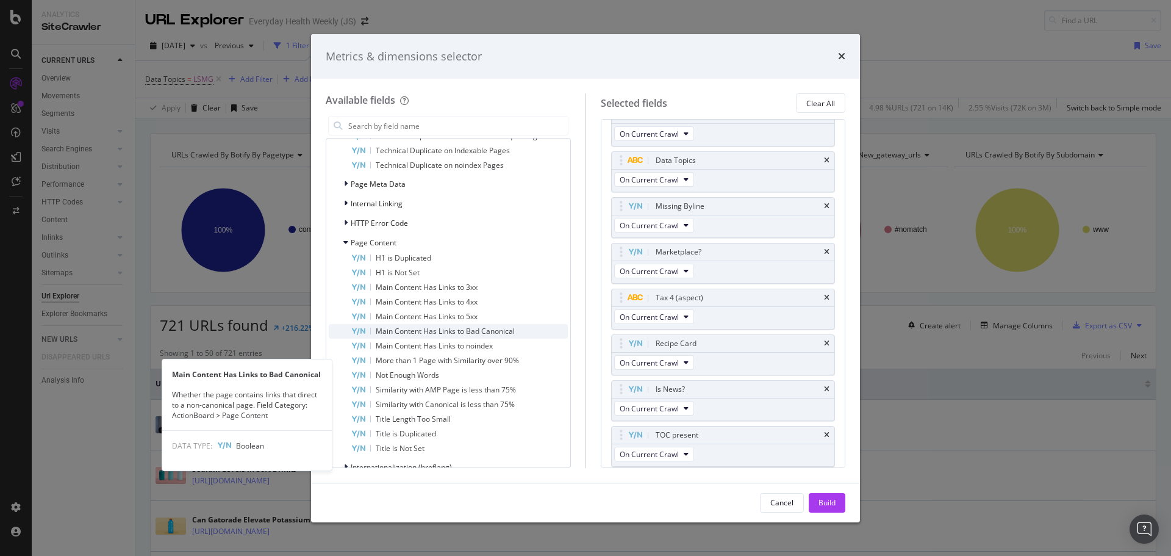
scroll to position [1899, 0]
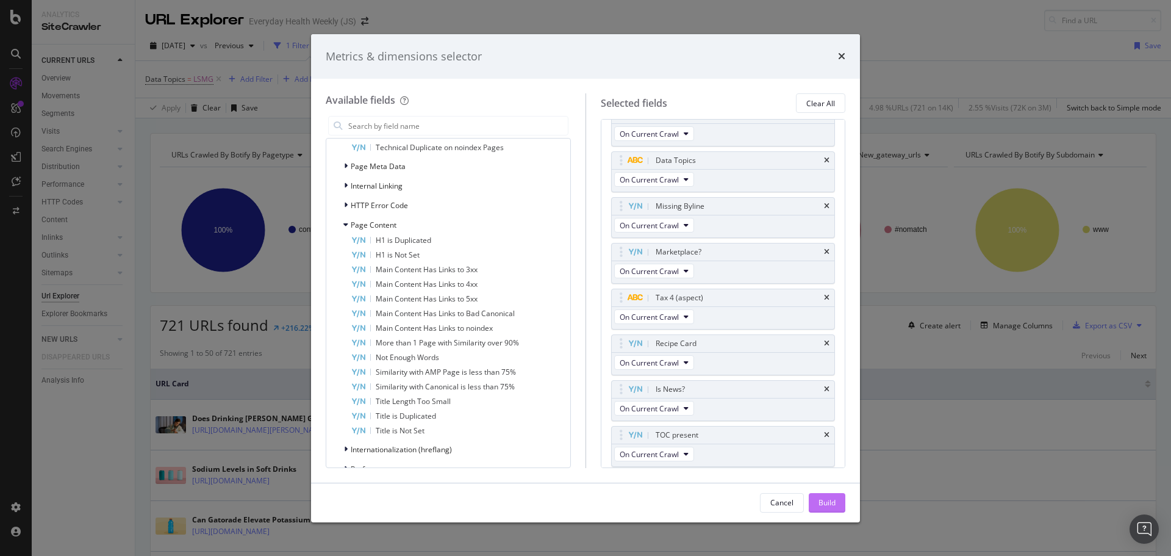
click at [826, 502] on div "Build" at bounding box center [826, 502] width 17 height 10
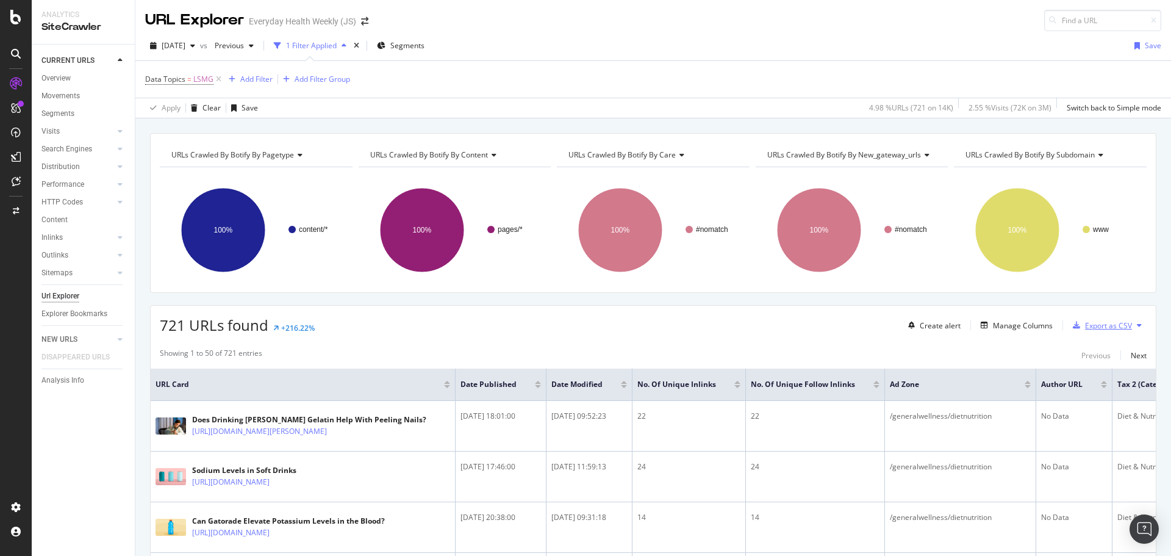
click at [1103, 333] on div "Export as CSV" at bounding box center [1100, 325] width 64 height 18
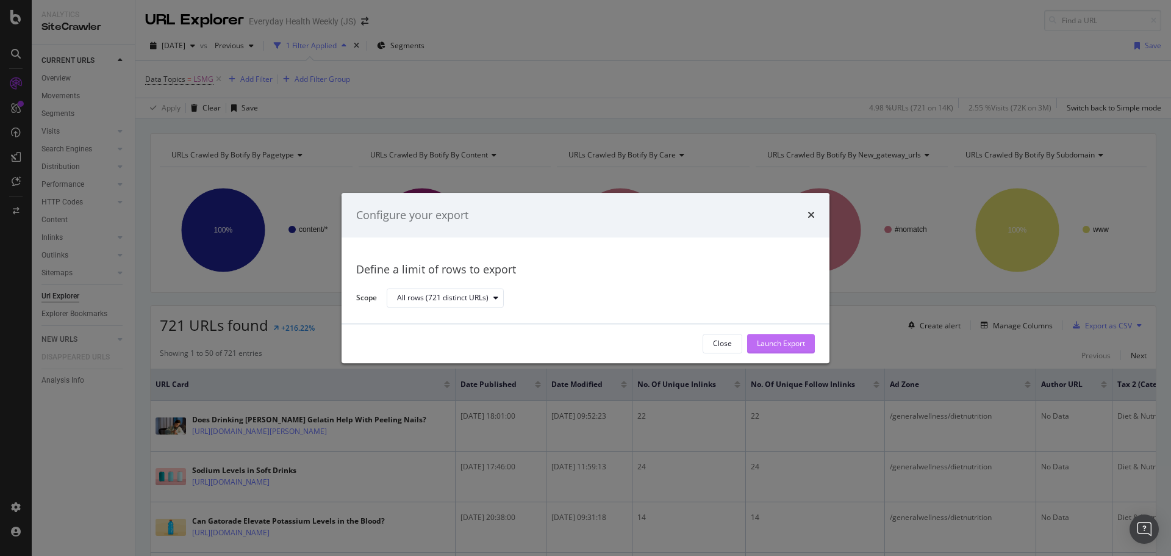
click at [783, 343] on div "Launch Export" at bounding box center [781, 343] width 48 height 10
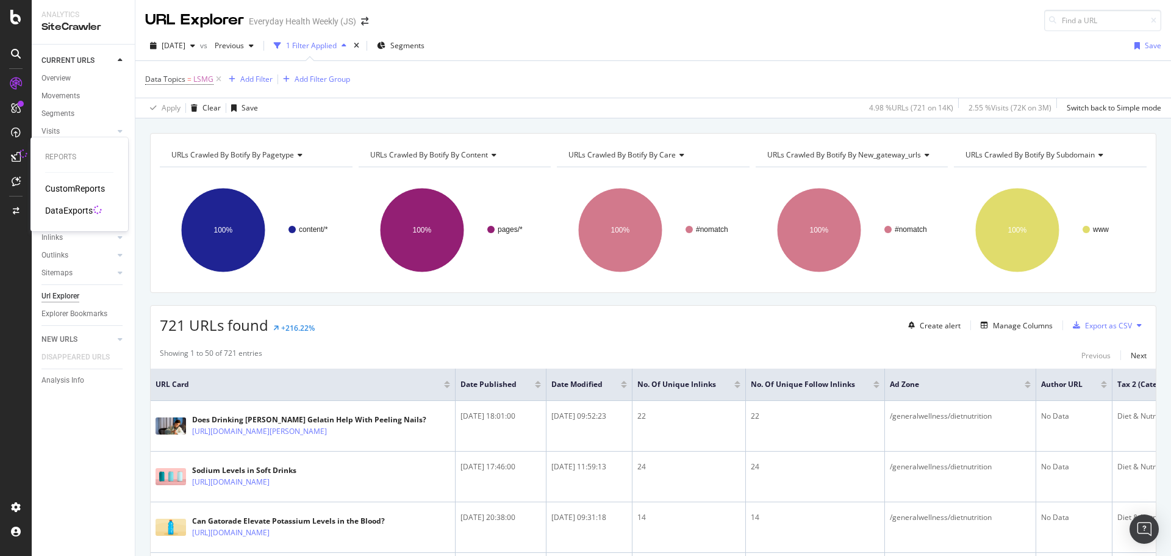
click at [78, 212] on div "DataExports" at bounding box center [69, 210] width 48 height 12
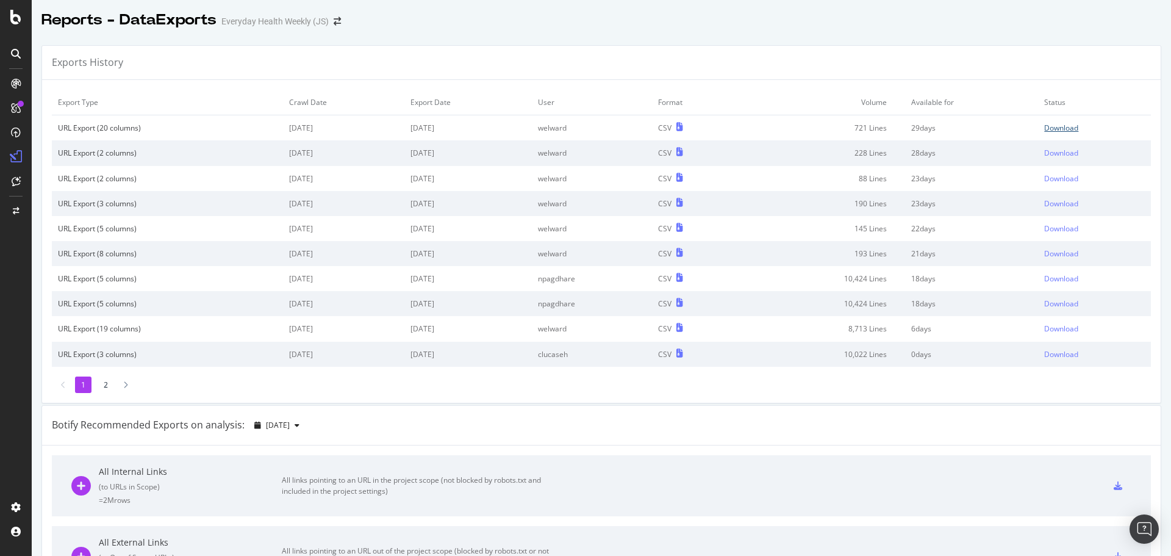
click at [1052, 127] on div "Download" at bounding box center [1061, 128] width 34 height 10
click at [16, 23] on icon at bounding box center [15, 17] width 11 height 15
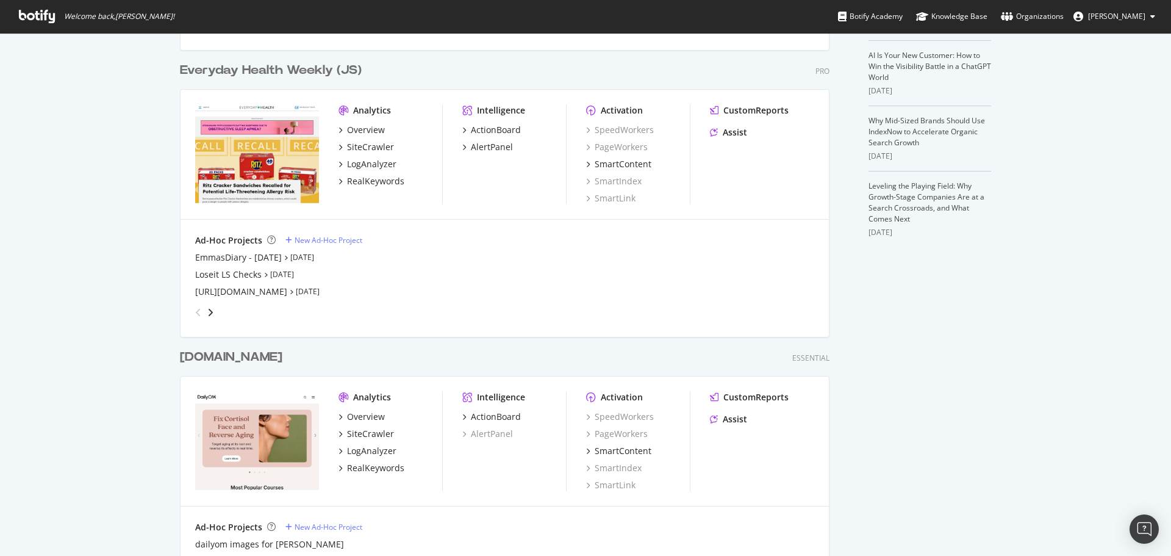
scroll to position [305, 0]
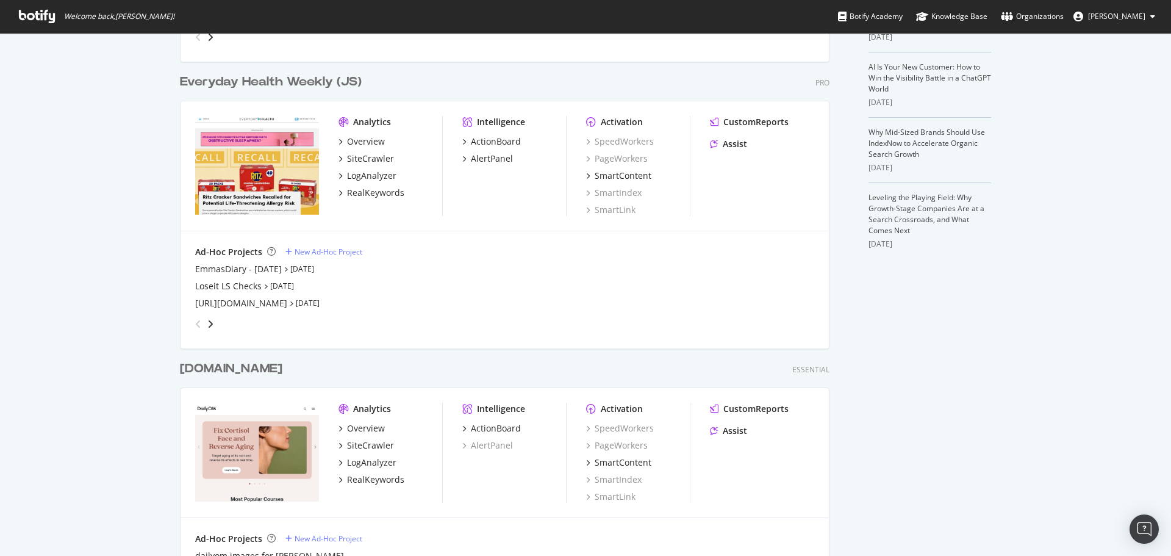
click at [257, 87] on div "Everyday Health Weekly (JS)" at bounding box center [271, 82] width 182 height 18
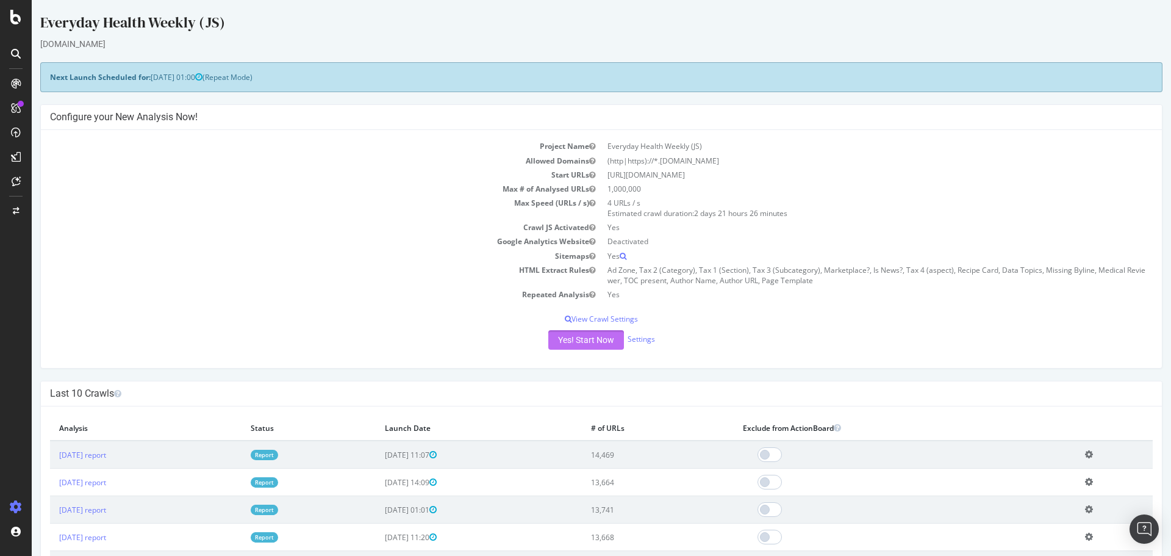
click at [566, 336] on button "Yes! Start Now" at bounding box center [586, 340] width 76 height 20
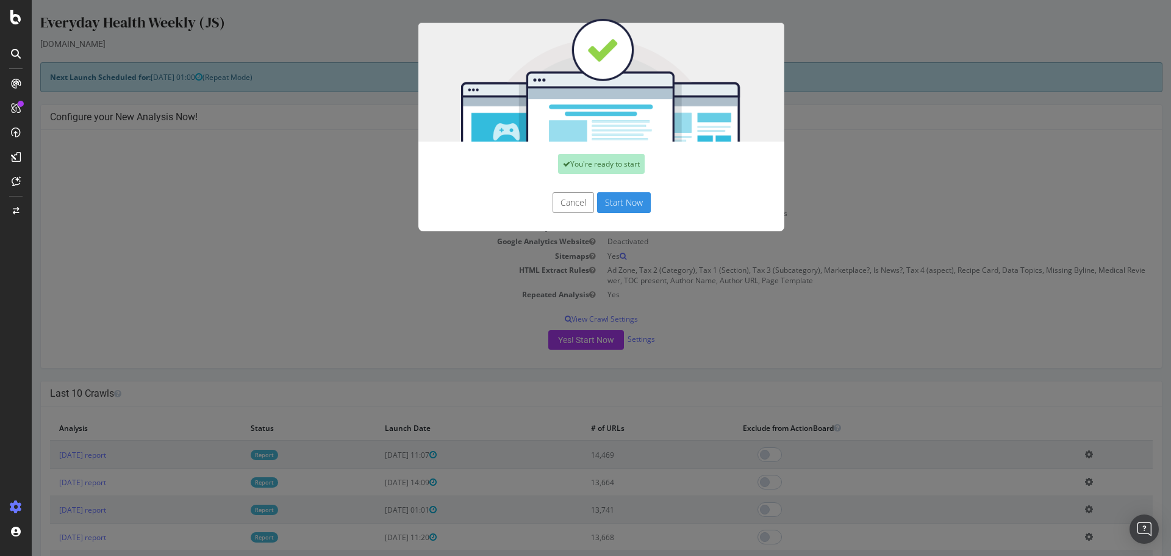
click at [626, 209] on button "Start Now" at bounding box center [624, 202] width 54 height 21
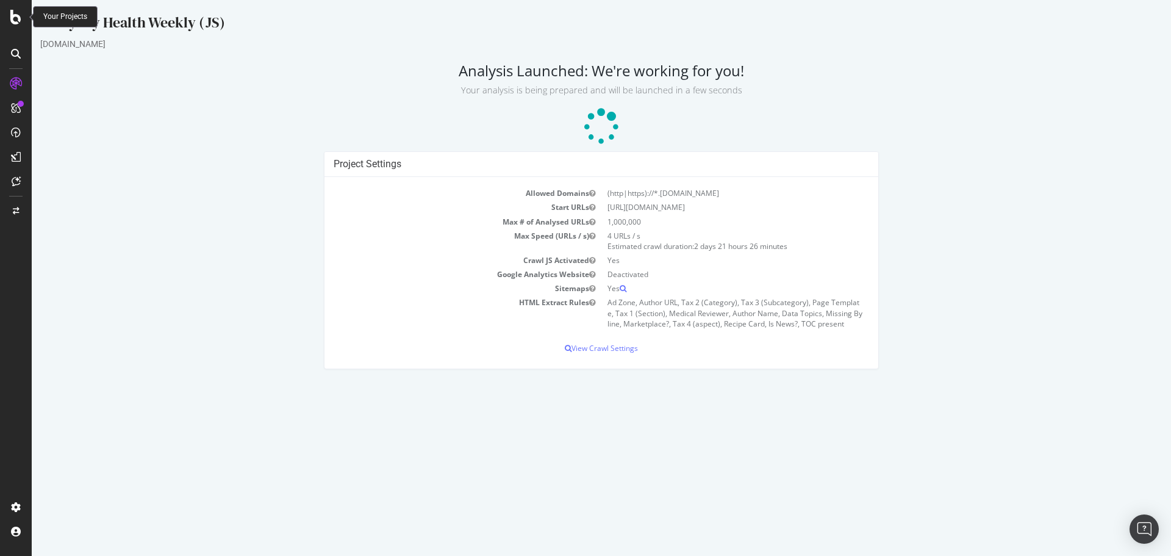
click at [13, 20] on icon at bounding box center [15, 17] width 11 height 15
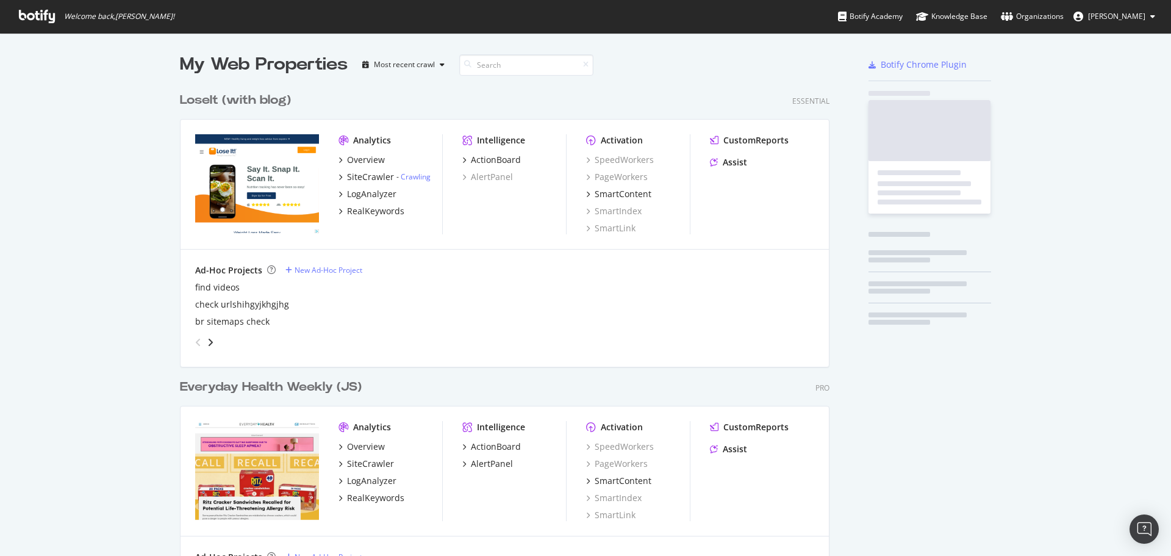
scroll to position [546, 1152]
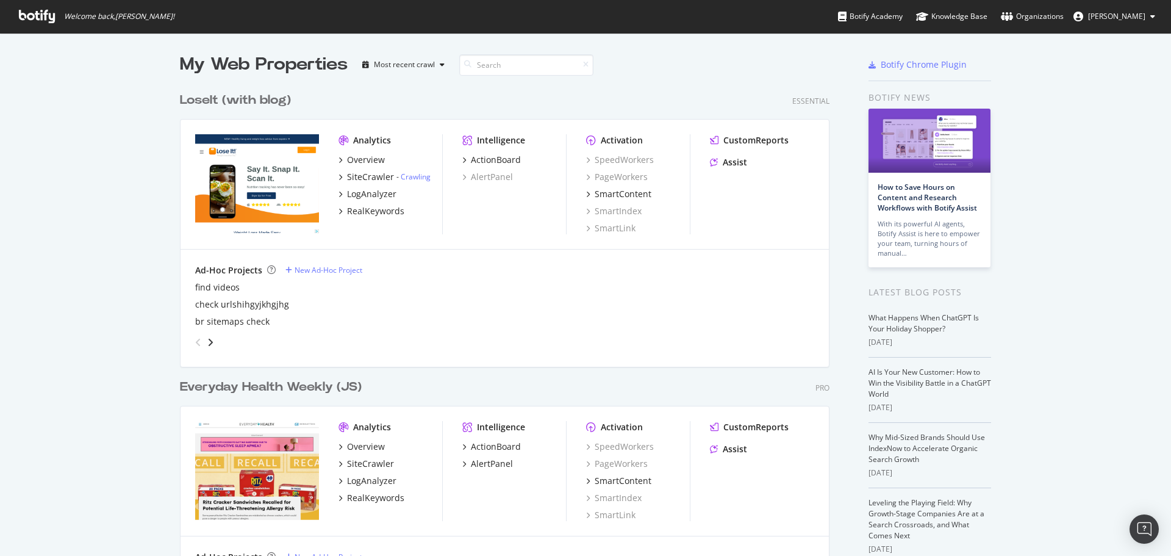
click at [237, 102] on div "LoseIt (with blog)" at bounding box center [235, 100] width 111 height 18
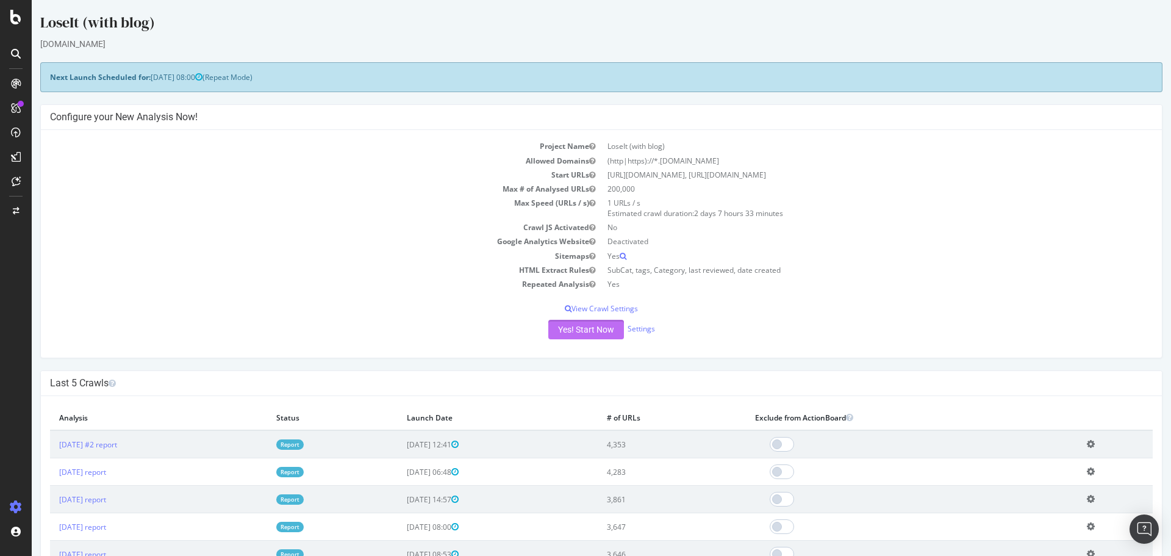
click at [601, 336] on button "Yes! Start Now" at bounding box center [586, 330] width 76 height 20
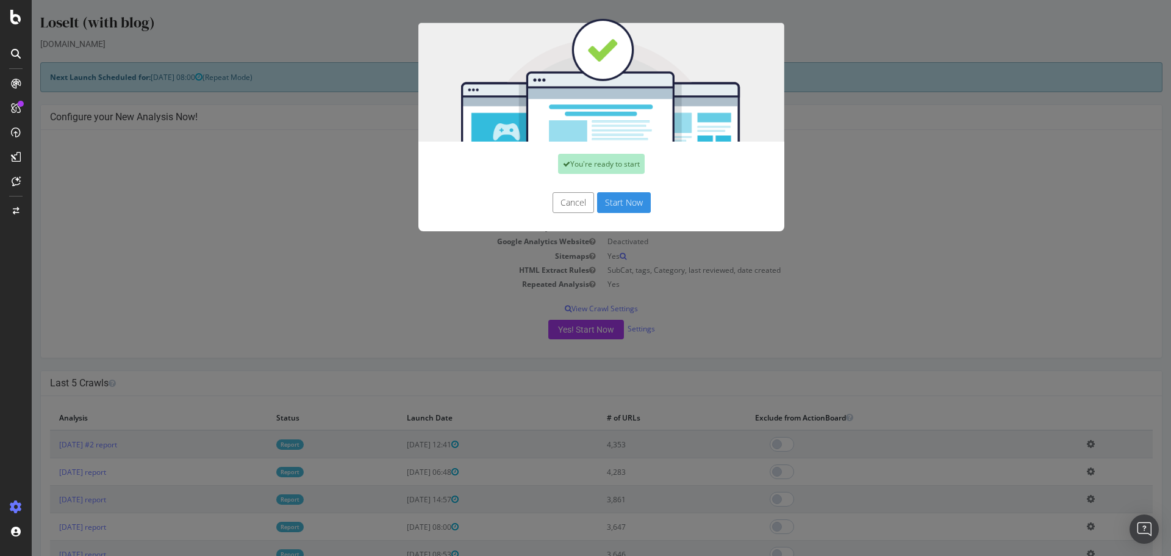
click at [641, 196] on button "Start Now" at bounding box center [624, 202] width 54 height 21
